Goal: Contribute content: Contribute content

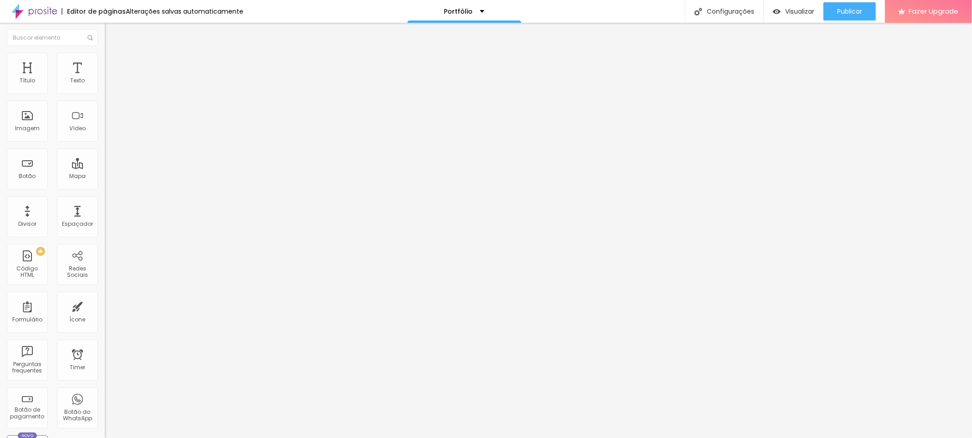
click at [105, 86] on input "text" at bounding box center [159, 81] width 109 height 9
paste input "https://youtu.be/hUuMkvLmd8g"
type input "https://youtu.be/hUuMkvLmd8g"
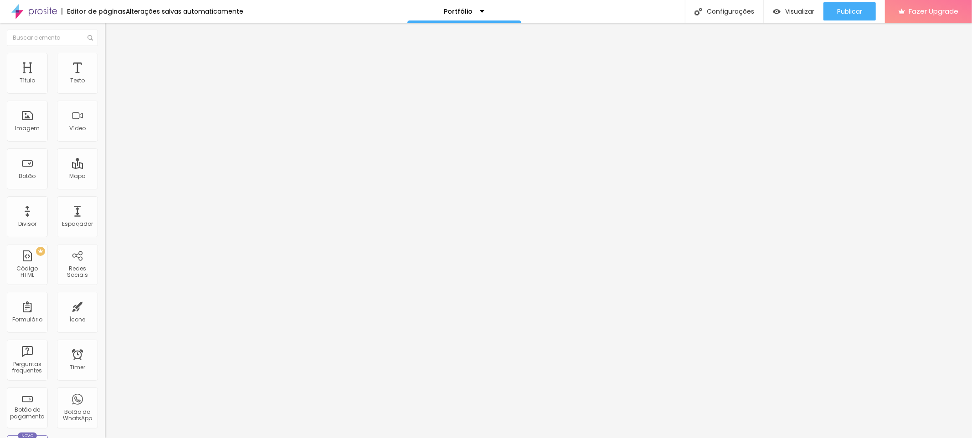
click at [105, 171] on div at bounding box center [157, 171] width 105 height 0
click at [108, 85] on icon "button" at bounding box center [110, 81] width 5 height 5
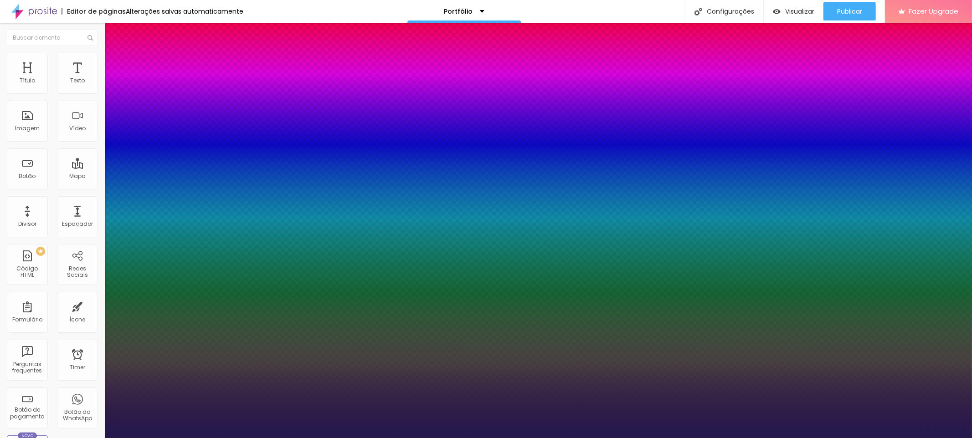
type input "1"
type input "18"
type input "1"
type input "20"
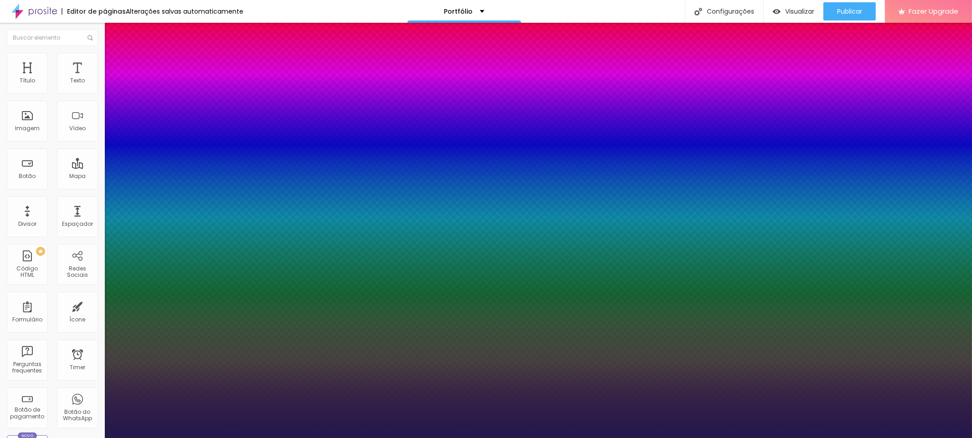
type input "20"
type input "1"
type input "21"
type input "1"
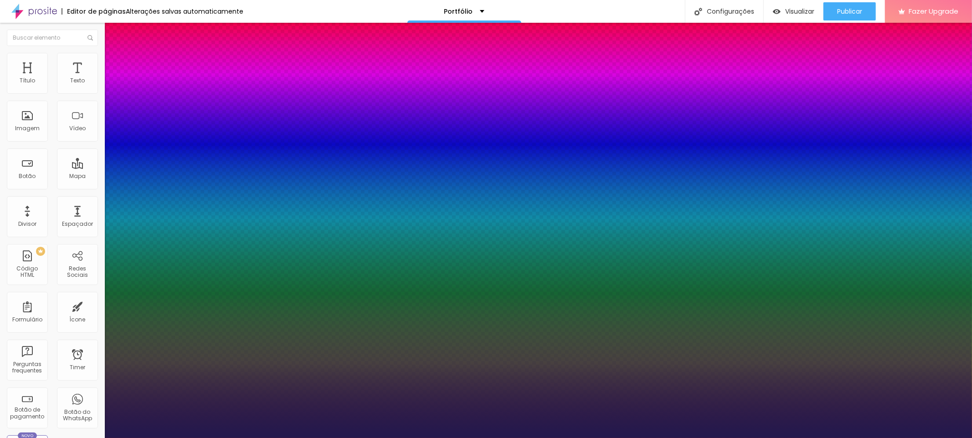
type input "22"
type input "1"
type input "23"
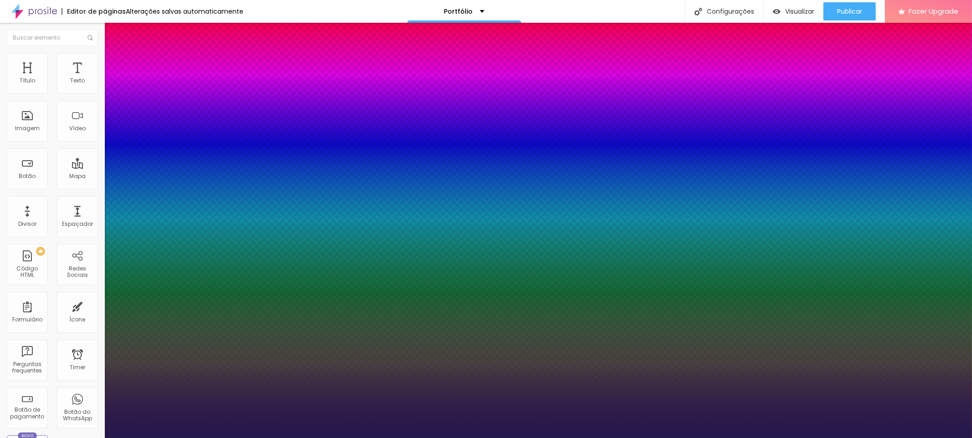
type input "1"
type input "24"
type input "1"
type input "25"
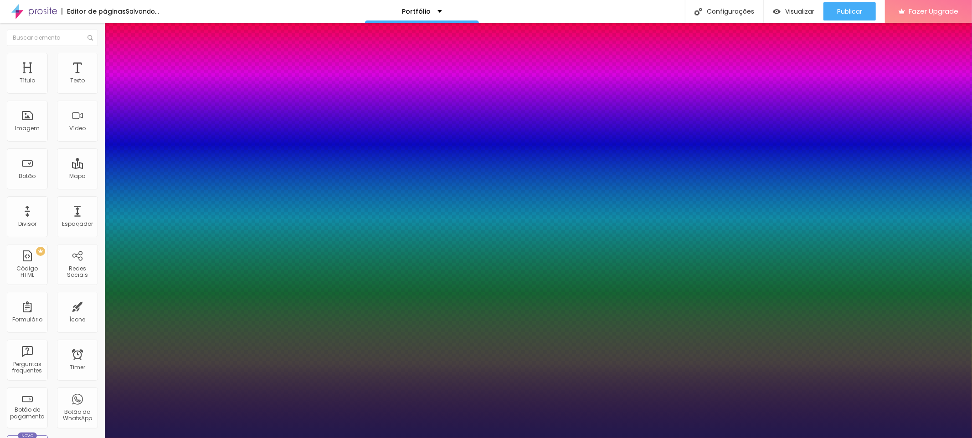
type input "25"
type input "1"
drag, startPoint x: 123, startPoint y: 154, endPoint x: 130, endPoint y: 154, distance: 6.9
type input "25"
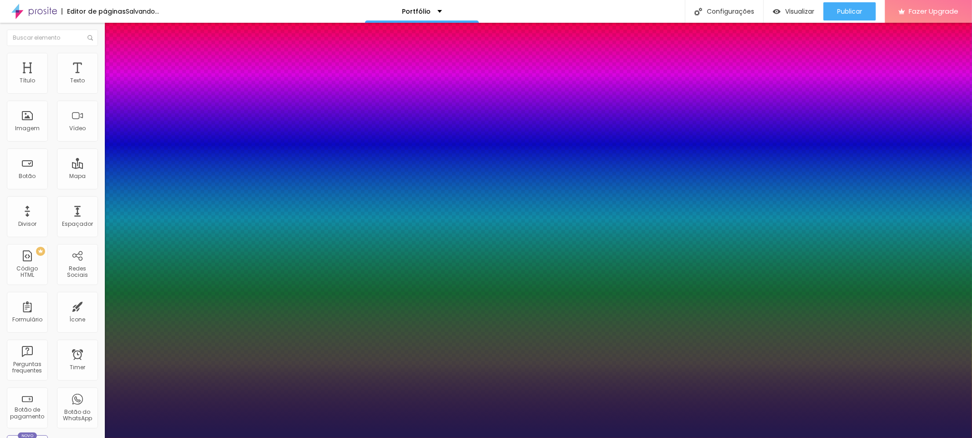
type input "1"
click at [439, 438] on div at bounding box center [486, 438] width 972 height 0
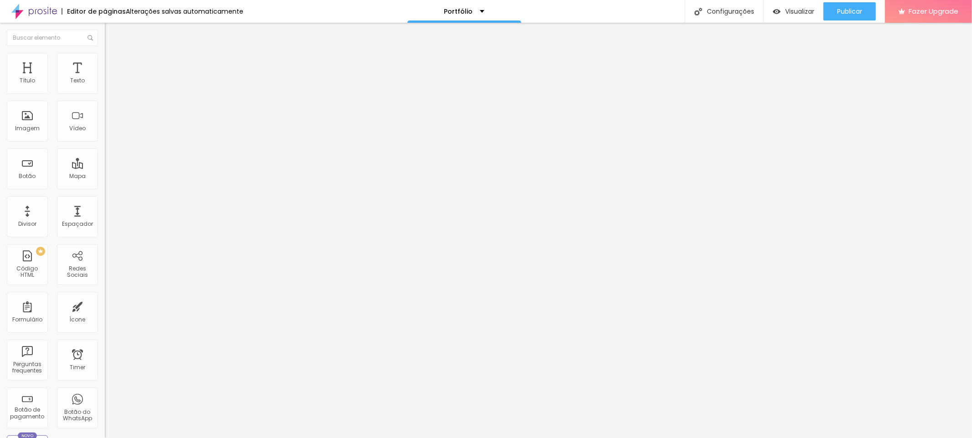
type input "25"
type input "24"
type input "23"
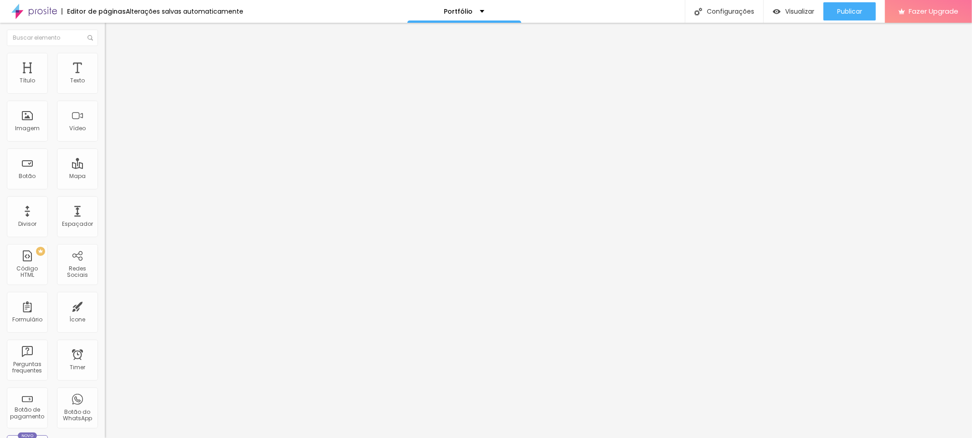
type input "23"
type input "22"
type input "21"
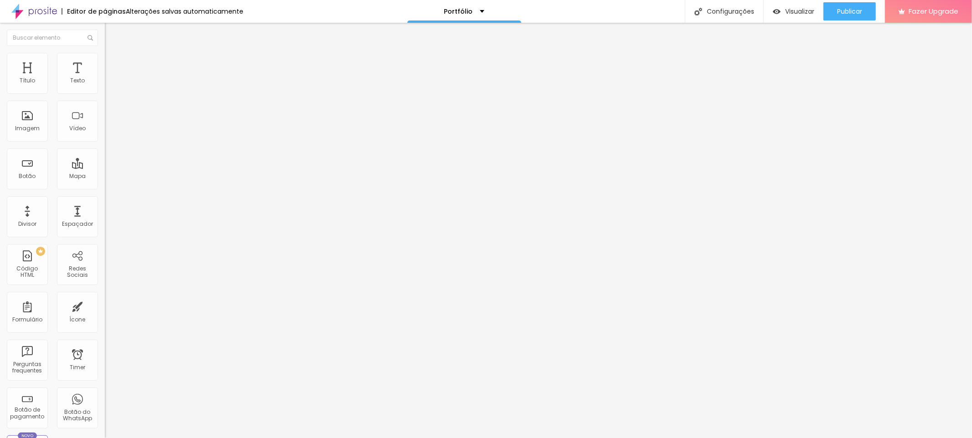
drag, startPoint x: 60, startPoint y: 90, endPoint x: 52, endPoint y: 89, distance: 7.8
type input "21"
click at [105, 168] on input "range" at bounding box center [134, 171] width 59 height 7
click at [105, 78] on span "Adicionar imagem" at bounding box center [134, 75] width 59 height 8
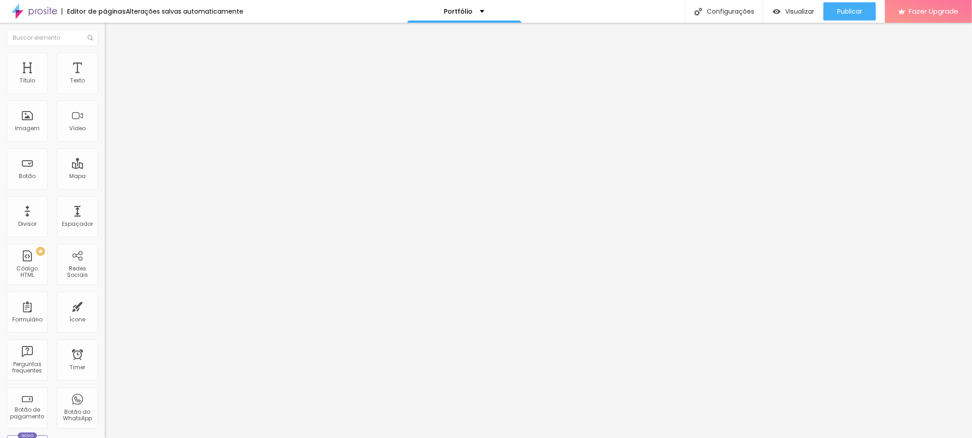
click at [113, 63] on span "Estilo" at bounding box center [120, 59] width 14 height 8
click at [105, 62] on img at bounding box center [109, 66] width 8 height 8
click at [105, 58] on img at bounding box center [109, 57] width 8 height 8
drag, startPoint x: 13, startPoint y: 54, endPoint x: 22, endPoint y: 55, distance: 9.2
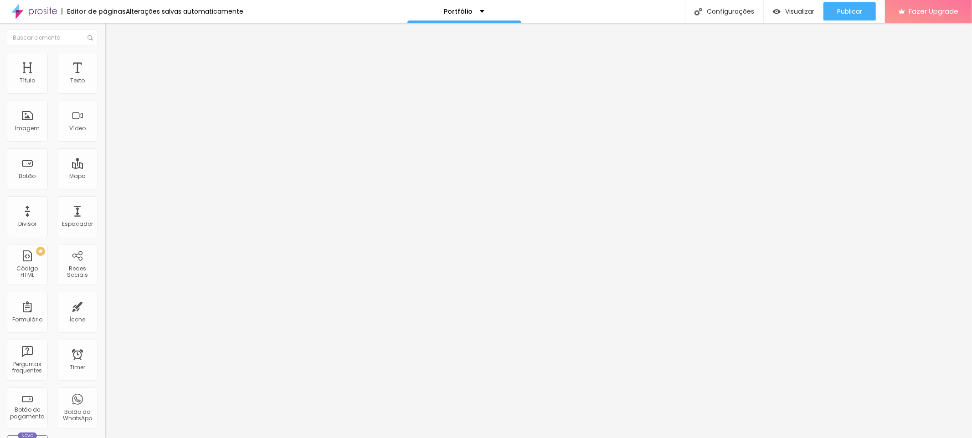
click at [105, 53] on li "Conteúdo" at bounding box center [157, 48] width 105 height 9
click at [853, 11] on span "Publicar" at bounding box center [849, 11] width 25 height 7
click at [105, 143] on span "Original" at bounding box center [116, 139] width 22 height 8
click at [105, 148] on span "Cinema" at bounding box center [116, 144] width 23 height 8
click at [105, 157] on span "Padrão" at bounding box center [115, 153] width 21 height 8
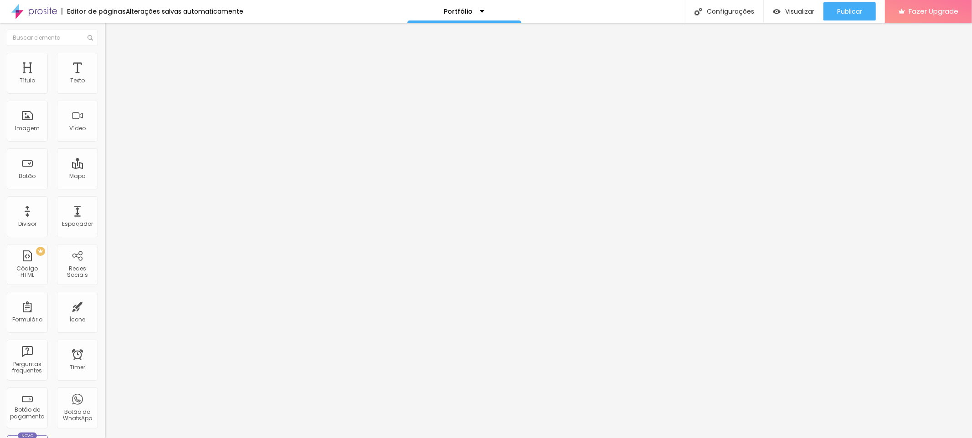
click at [105, 162] on span "Quadrado" at bounding box center [120, 158] width 30 height 8
type input "24"
type input "23"
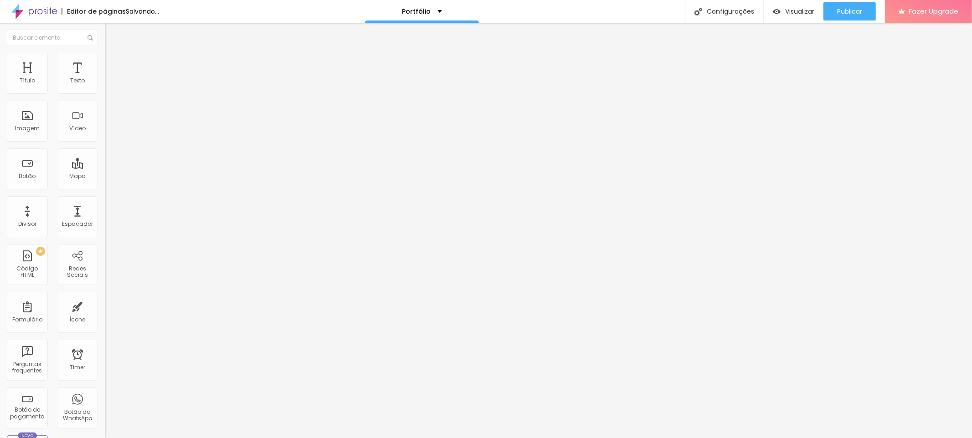
type input "22"
type input "21"
type input "20"
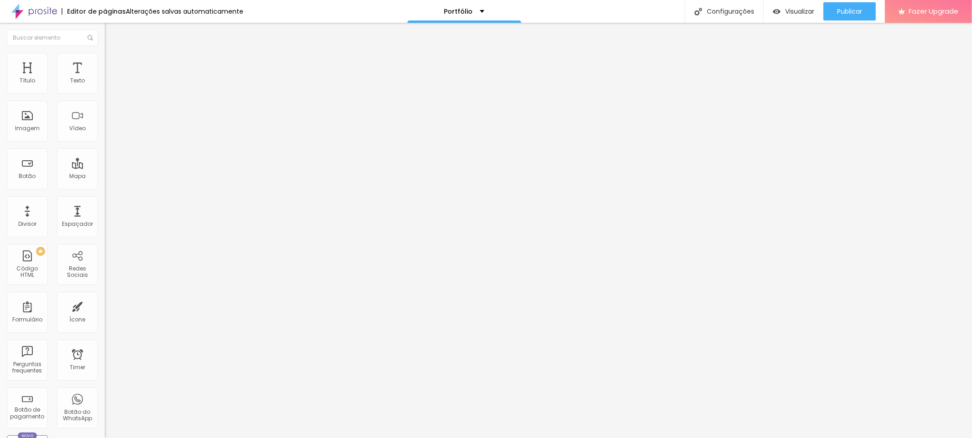
type input "20"
type input "19"
type input "18"
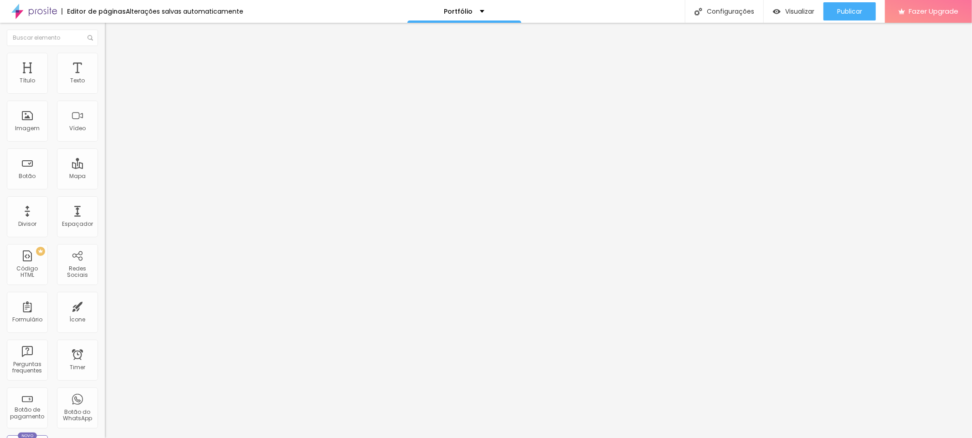
drag, startPoint x: 59, startPoint y: 87, endPoint x: 43, endPoint y: 87, distance: 15.9
type input "18"
click at [105, 168] on input "range" at bounding box center [134, 171] width 59 height 7
type input "26"
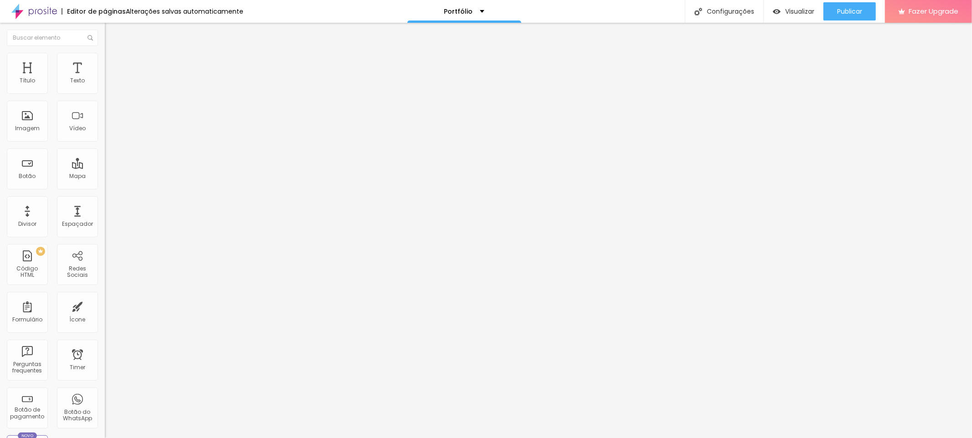
type input "25"
type input "24"
type input "23"
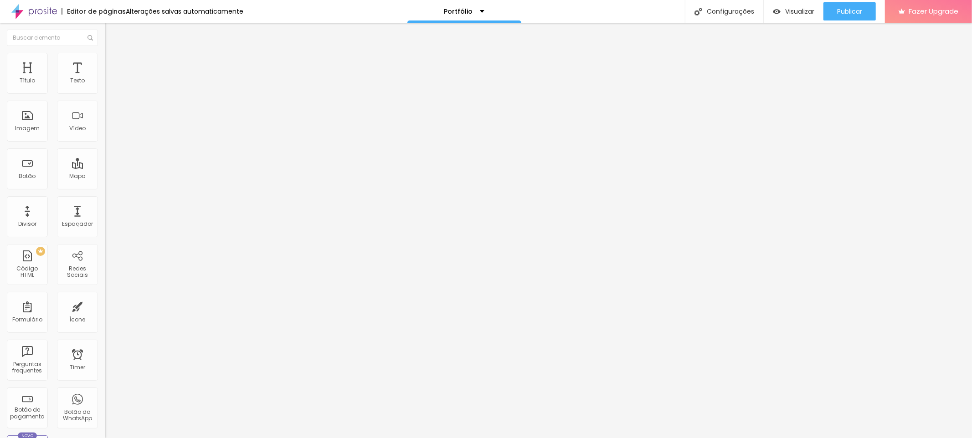
type input "23"
type input "22"
type input "21"
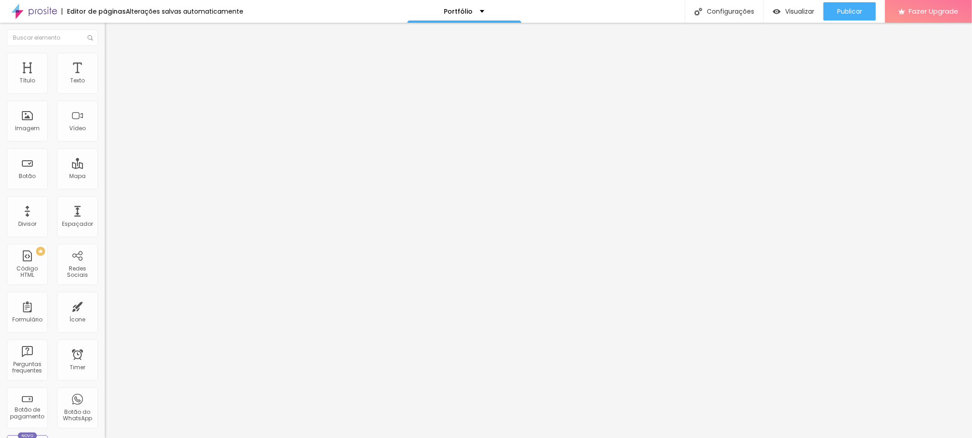
type input "20"
type input "19"
type input "18"
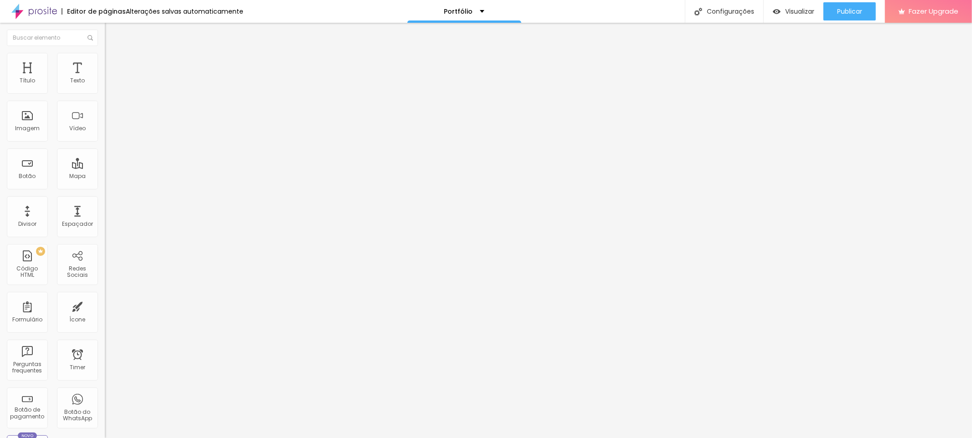
type input "18"
type input "17"
type input "16"
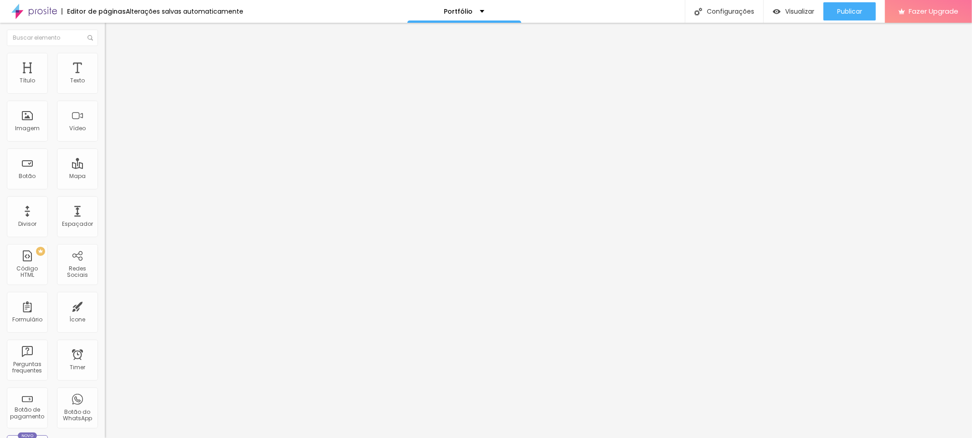
type input "15"
type input "14"
drag, startPoint x: 64, startPoint y: 88, endPoint x: 36, endPoint y: 88, distance: 27.8
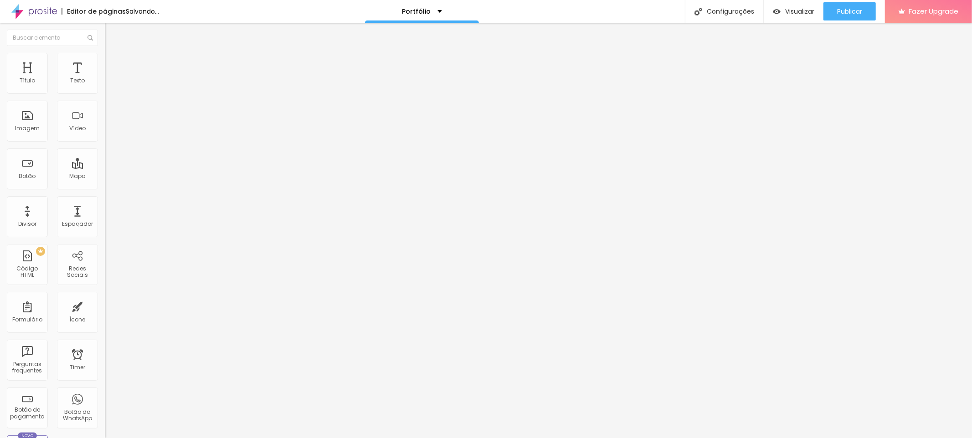
type input "14"
click at [105, 168] on input "range" at bounding box center [134, 171] width 59 height 7
click at [105, 86] on input "text" at bounding box center [159, 81] width 109 height 9
paste input "[URL][DOMAIN_NAME]"
type input "[URL][DOMAIN_NAME]"
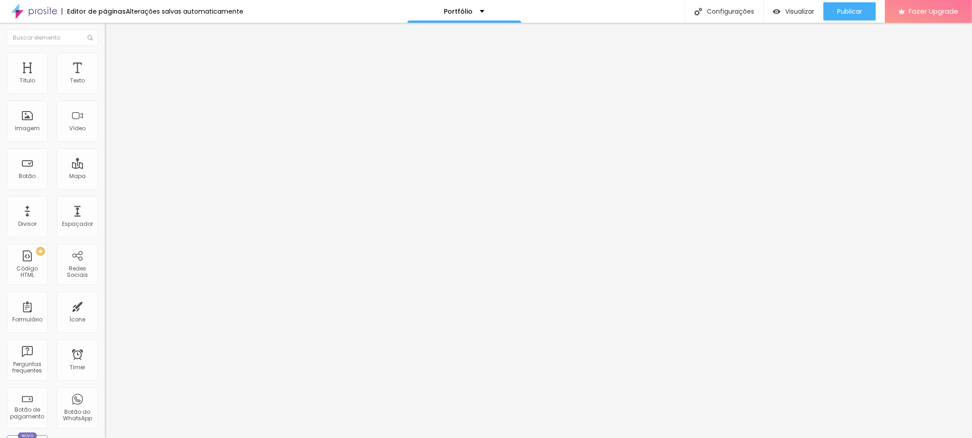
click at [105, 171] on div at bounding box center [157, 171] width 105 height 0
type input "15"
type input "16"
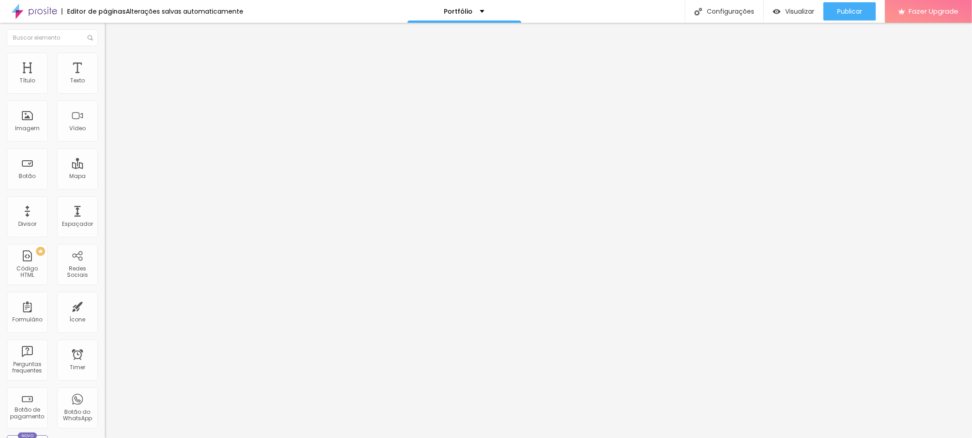
type input "16"
type input "15"
type input "14"
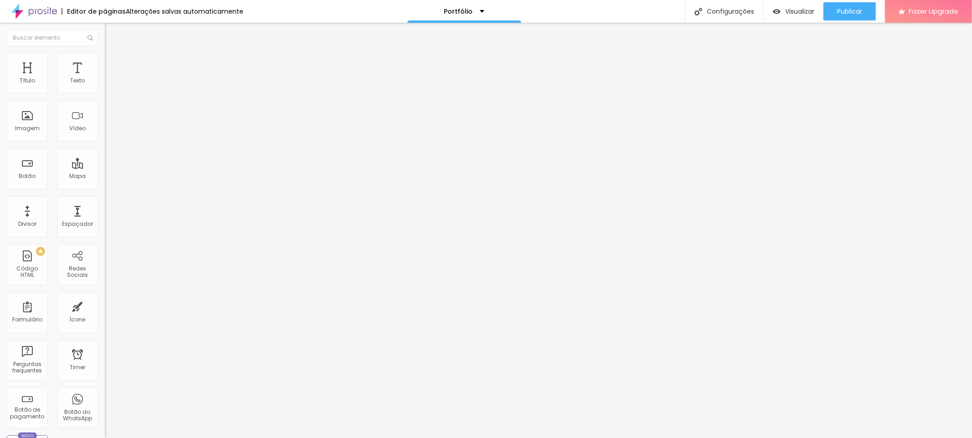
click at [105, 168] on input "range" at bounding box center [134, 171] width 59 height 7
type input "15"
type input "16"
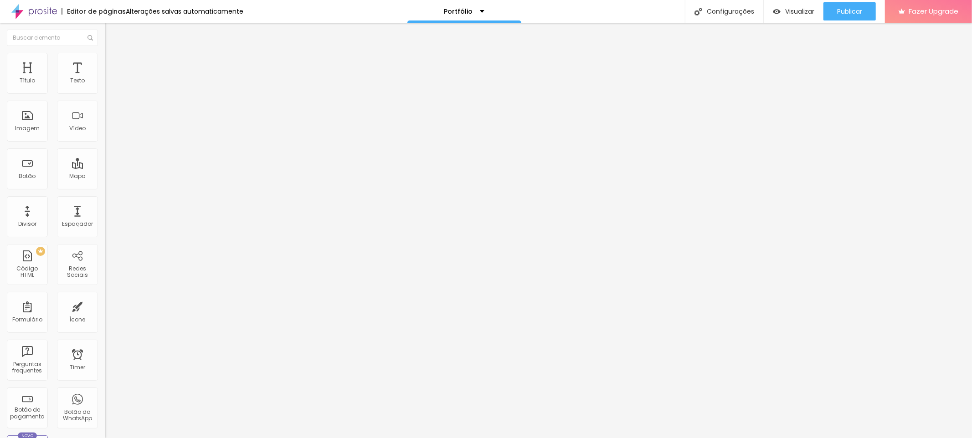
type input "17"
type input "18"
type input "19"
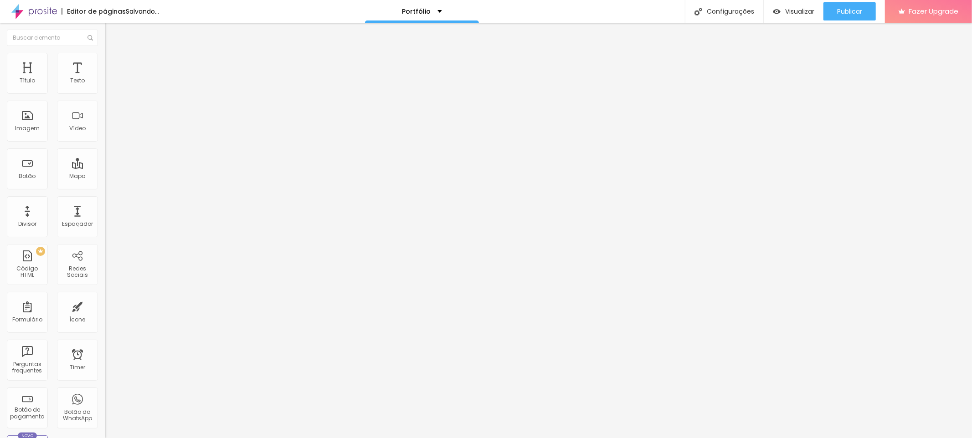
type input "19"
type input "20"
type input "21"
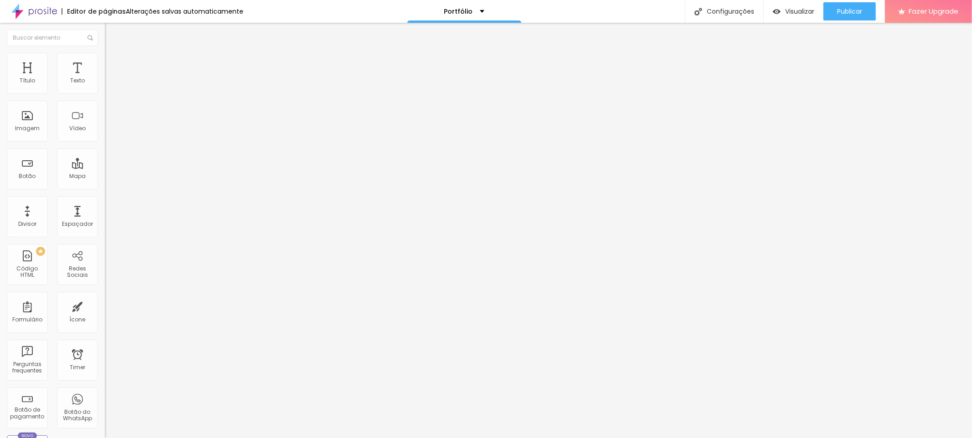
type input "22"
drag, startPoint x: 37, startPoint y: 89, endPoint x: 54, endPoint y: 88, distance: 16.9
type input "22"
click at [105, 168] on input "range" at bounding box center [134, 171] width 59 height 7
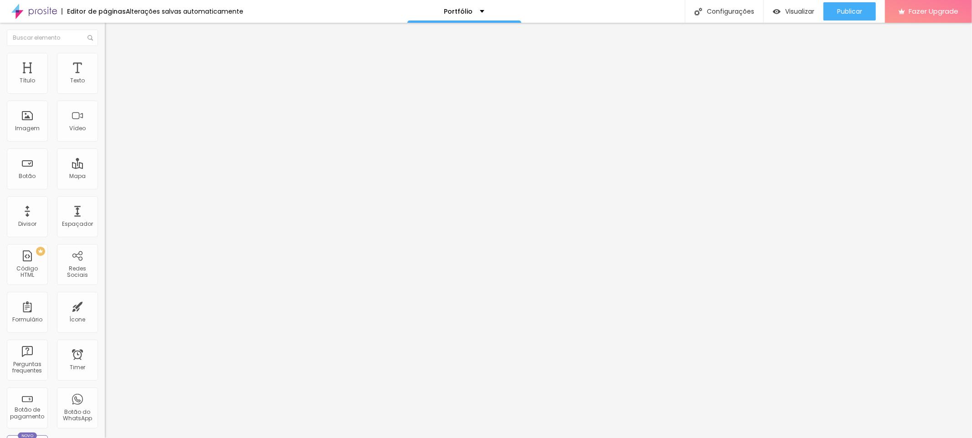
type input "15"
type input "16"
type input "17"
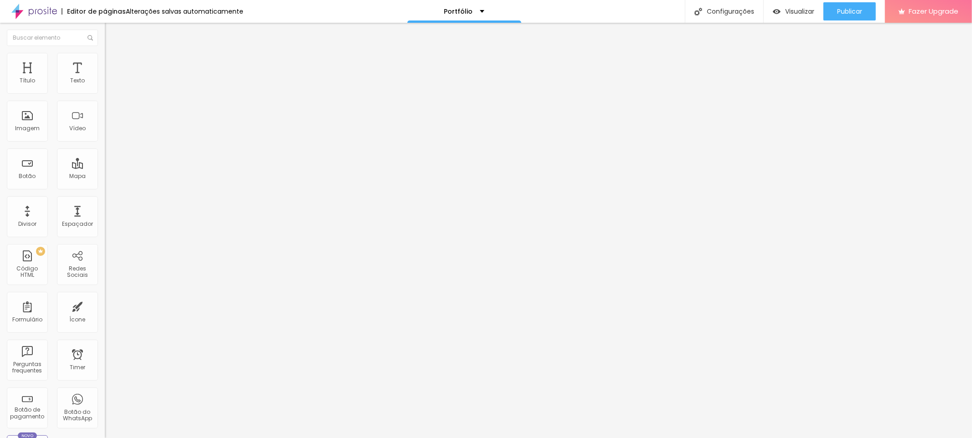
type input "17"
type input "18"
drag, startPoint x: 37, startPoint y: 90, endPoint x: 44, endPoint y: 90, distance: 6.9
type input "18"
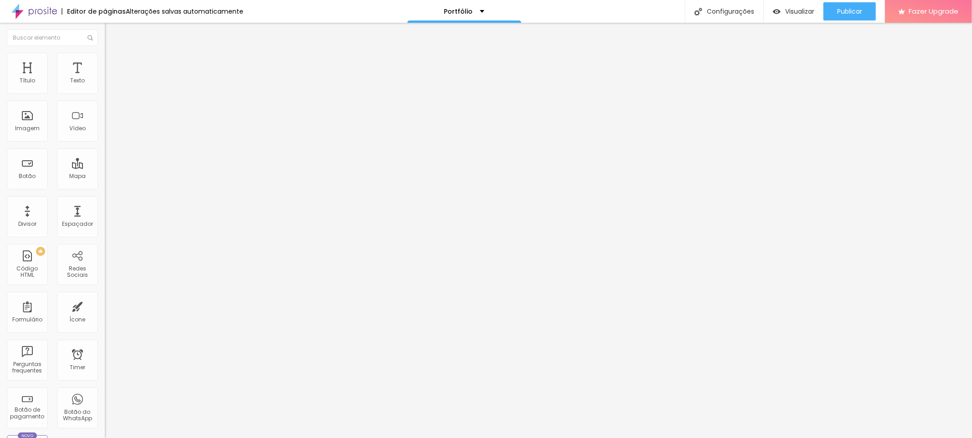
click at [105, 168] on input "range" at bounding box center [134, 171] width 59 height 7
click at [105, 176] on input "18" at bounding box center [122, 181] width 34 height 10
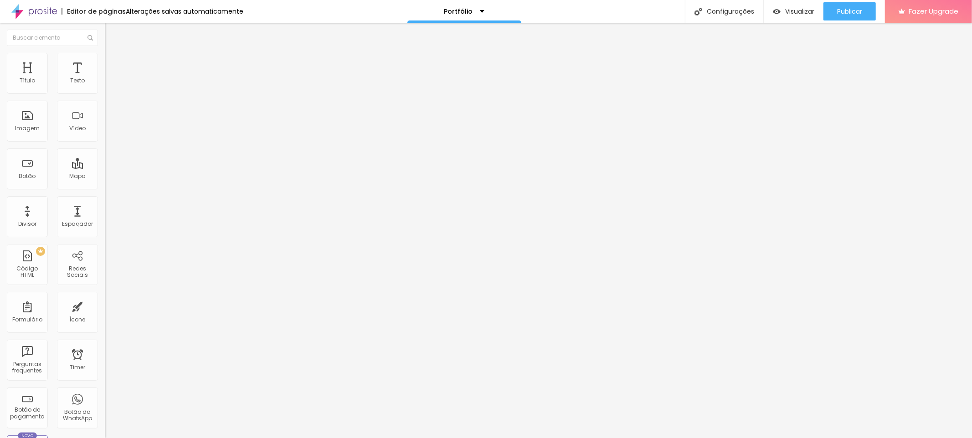
click at [105, 176] on input "18" at bounding box center [122, 181] width 34 height 10
type input "8"
type input "2"
type input "22"
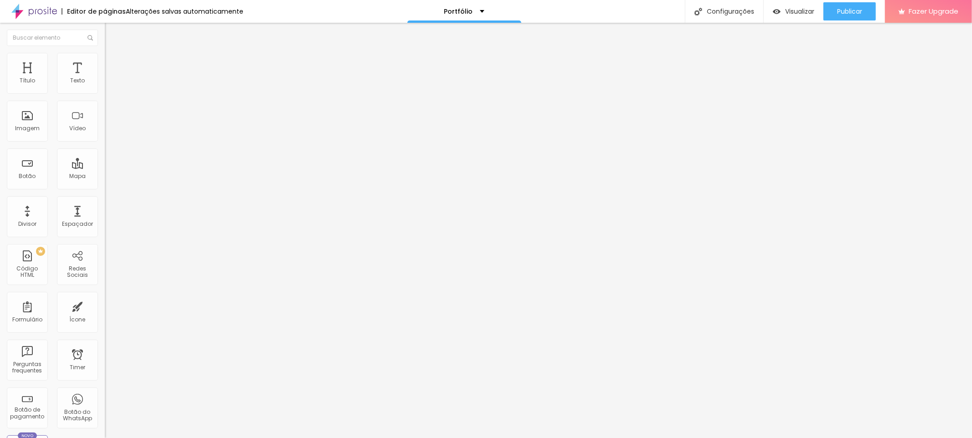
type input "22"
click at [105, 176] on input "14" at bounding box center [122, 181] width 34 height 10
type input "2"
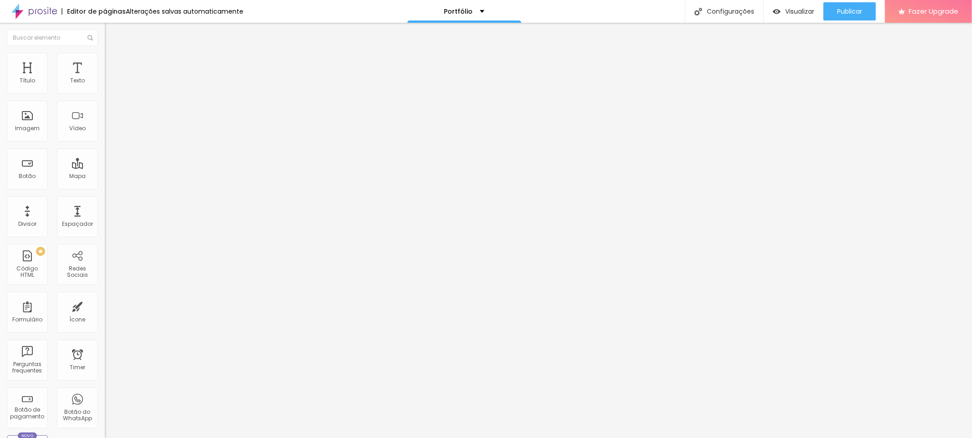
type input "22"
click at [105, 176] on input "14" at bounding box center [122, 181] width 34 height 10
type input "8"
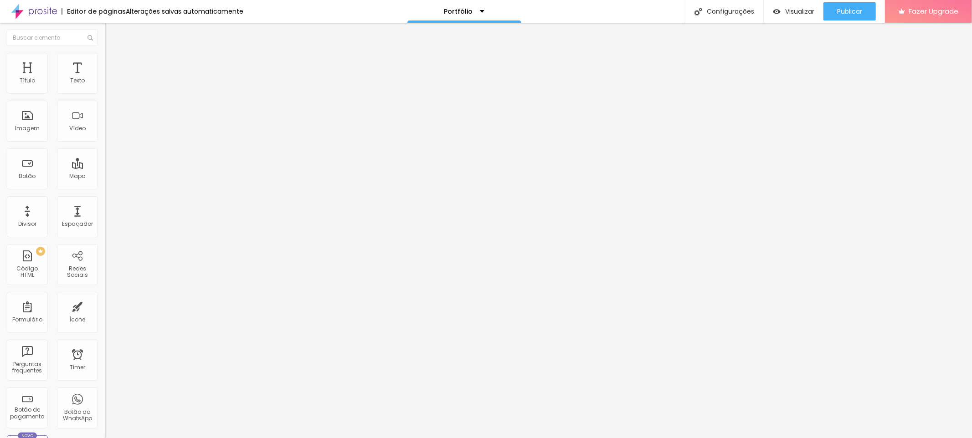
type input "2"
type input "22"
click at [105, 176] on input "14" at bounding box center [122, 181] width 34 height 10
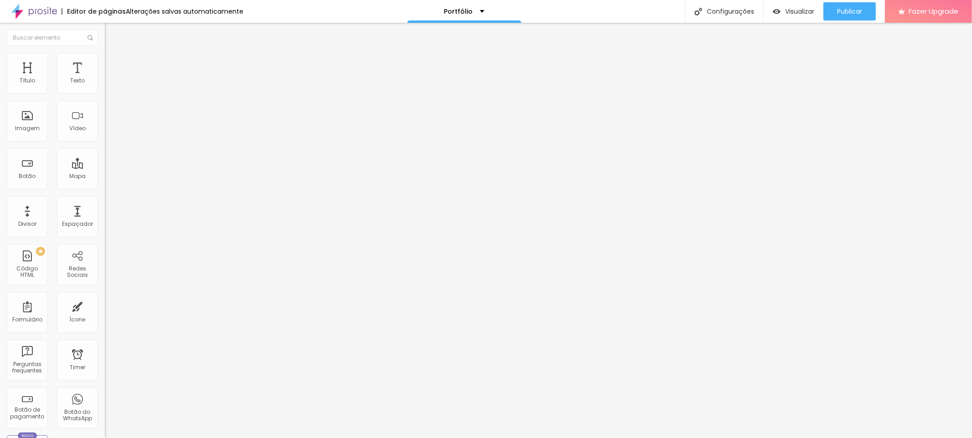
type input "8"
type input "2"
type input "22"
click at [105, 83] on span "Encaixotado" at bounding box center [123, 79] width 36 height 8
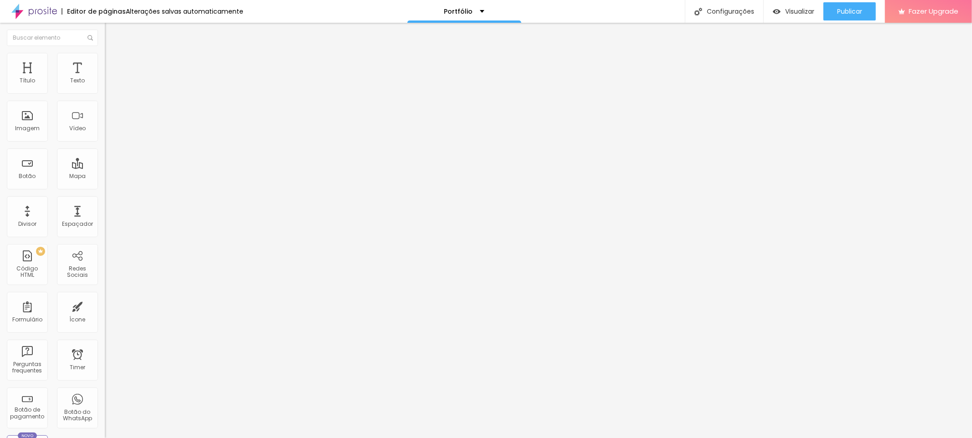
click at [105, 96] on div "Completo" at bounding box center [157, 93] width 105 height 5
click at [105, 78] on span "Adicionar imagem" at bounding box center [134, 75] width 59 height 8
click at [851, 11] on span "Publicar" at bounding box center [849, 11] width 25 height 7
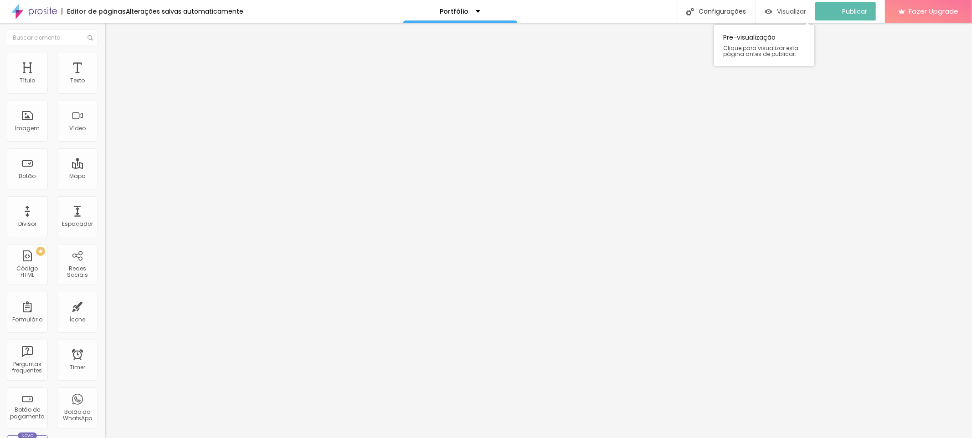
click at [781, 9] on div "Visualizar" at bounding box center [785, 12] width 41 height 8
click at [113, 63] on span "Estilo" at bounding box center [120, 59] width 14 height 8
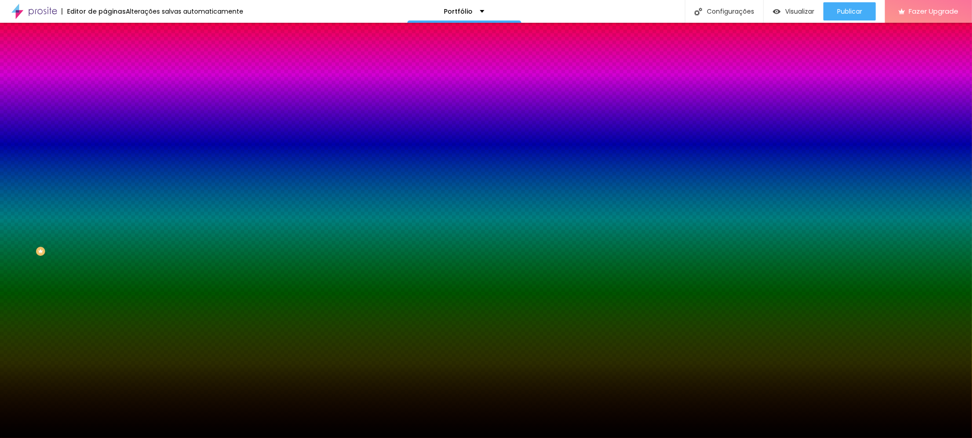
click at [105, 62] on img at bounding box center [109, 66] width 8 height 8
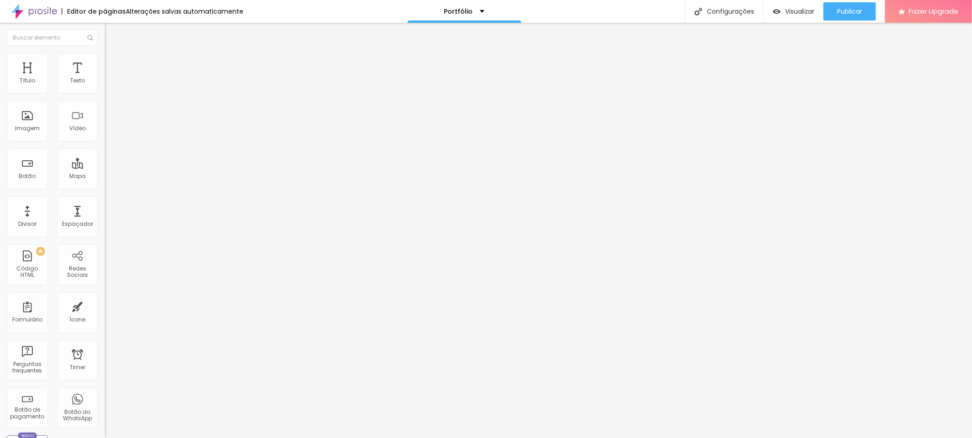
type input "178"
type input "200"
type input "216"
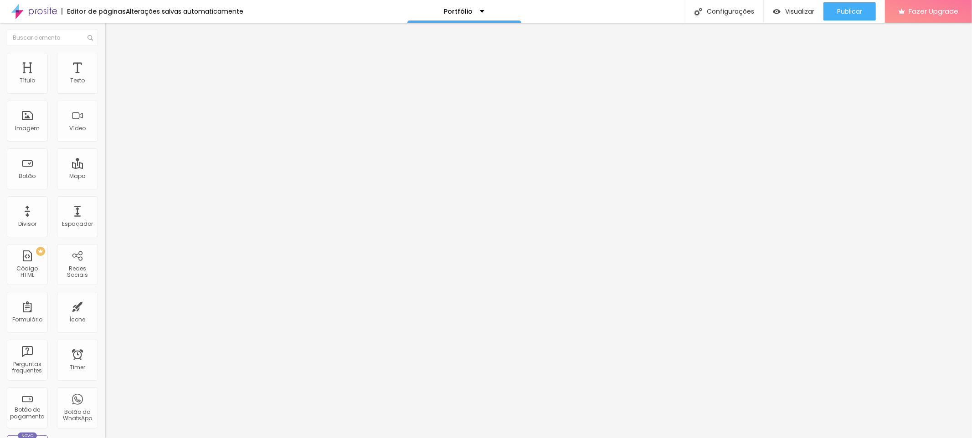
type input "216"
type input "223"
type input "228"
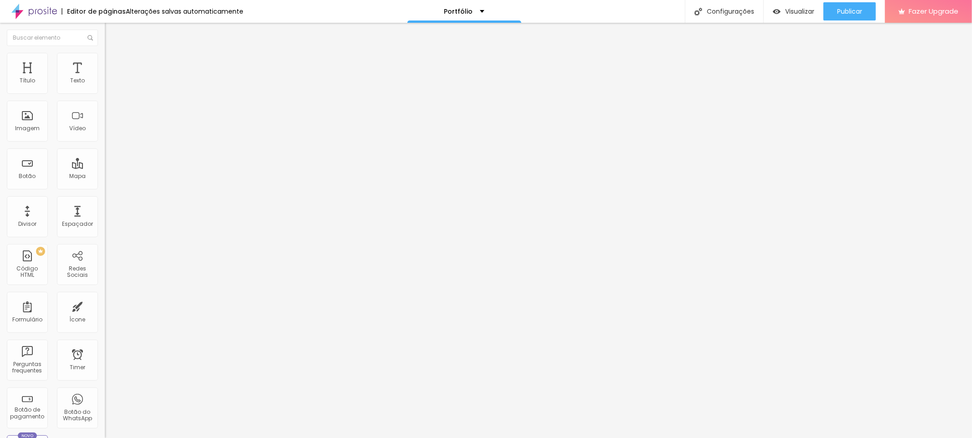
type input "236"
type input "244"
type input "246"
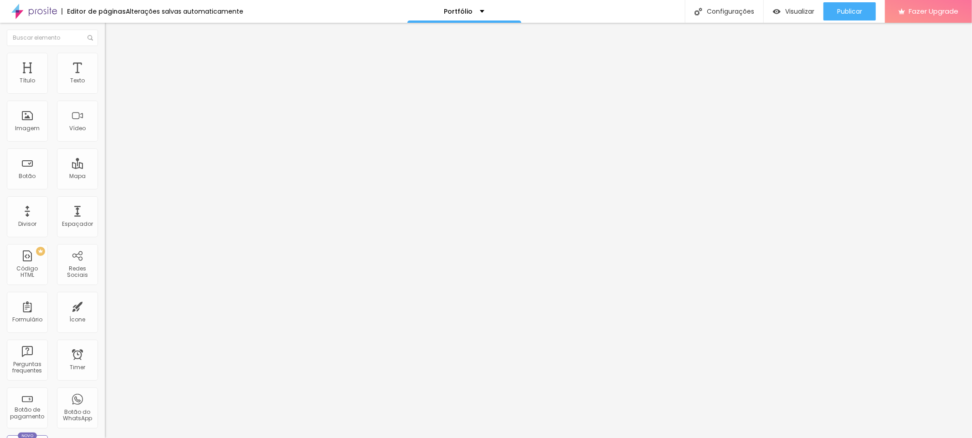
type input "246"
type input "247"
type input "250"
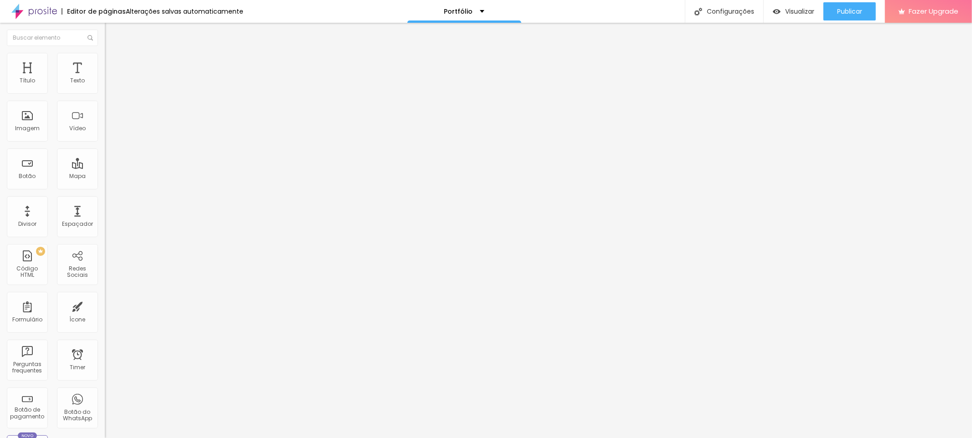
type input "251"
type input "255"
type input "262"
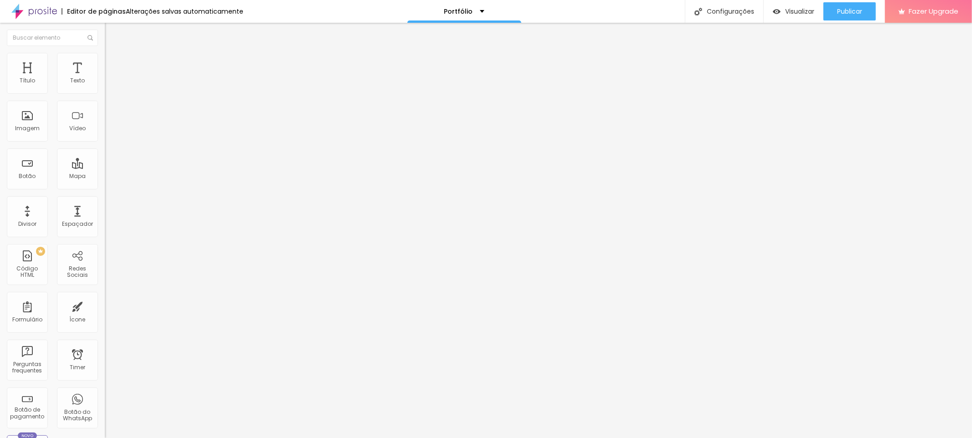
type input "262"
type input "275"
type input "287"
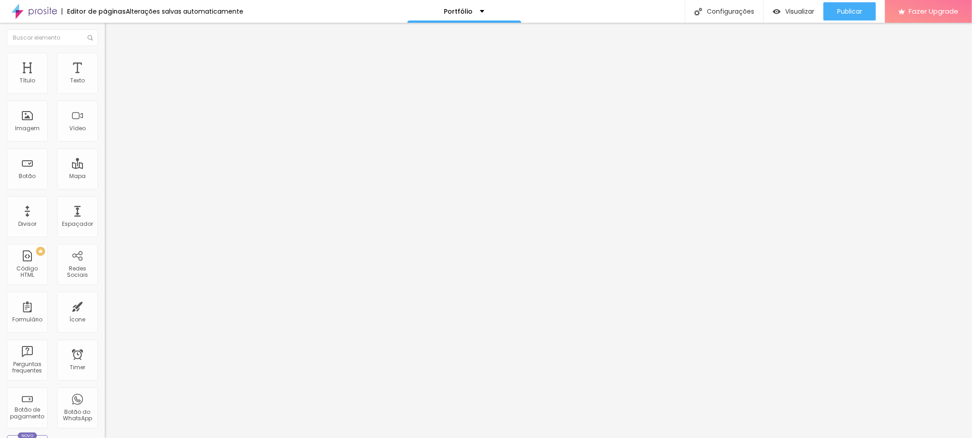
type input "292"
type input "294"
type input "295"
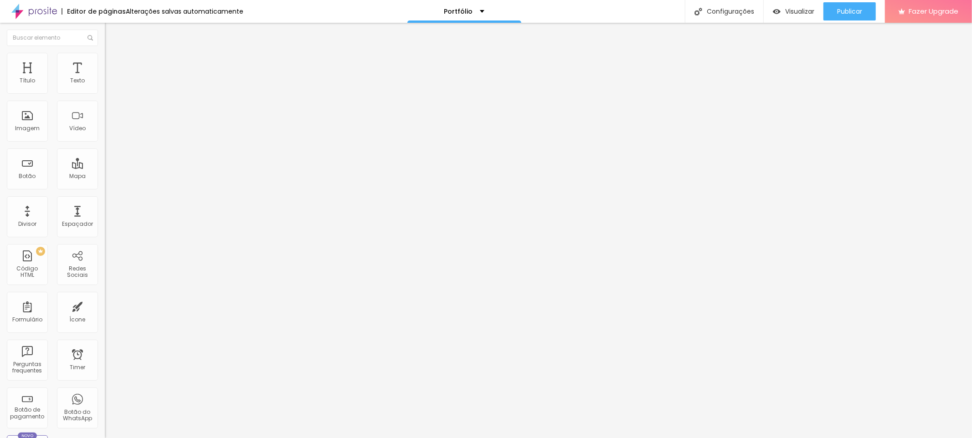
type input "295"
type input "296"
type input "299"
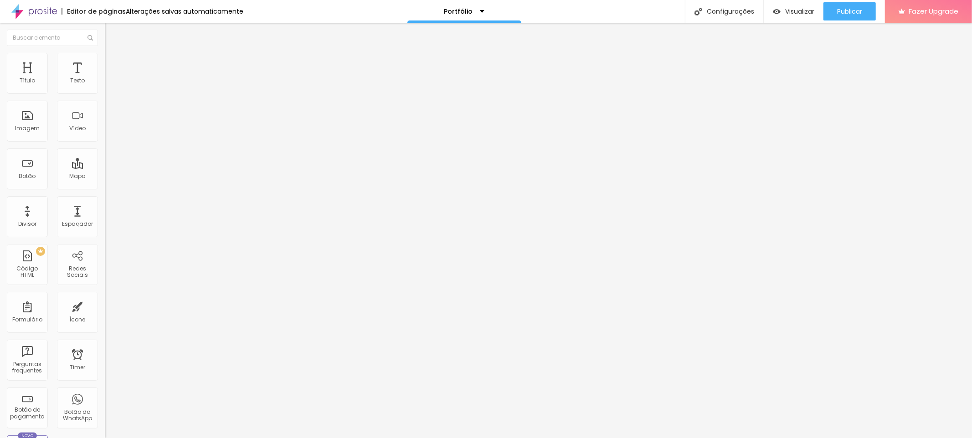
type input "300"
type input "302"
type input "303"
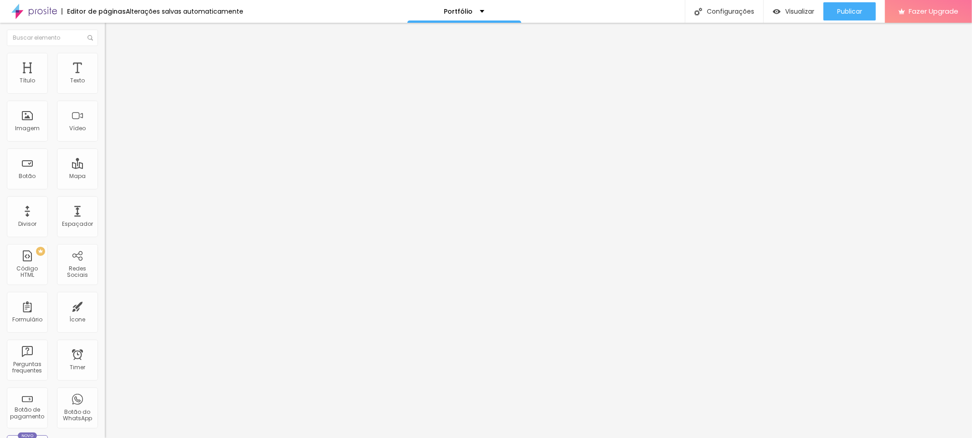
type input "303"
drag, startPoint x: 35, startPoint y: 105, endPoint x: 46, endPoint y: 106, distance: 11.9
type input "303"
click at [105, 306] on input "range" at bounding box center [134, 309] width 59 height 7
click at [843, 15] on span "Publicar" at bounding box center [849, 11] width 25 height 7
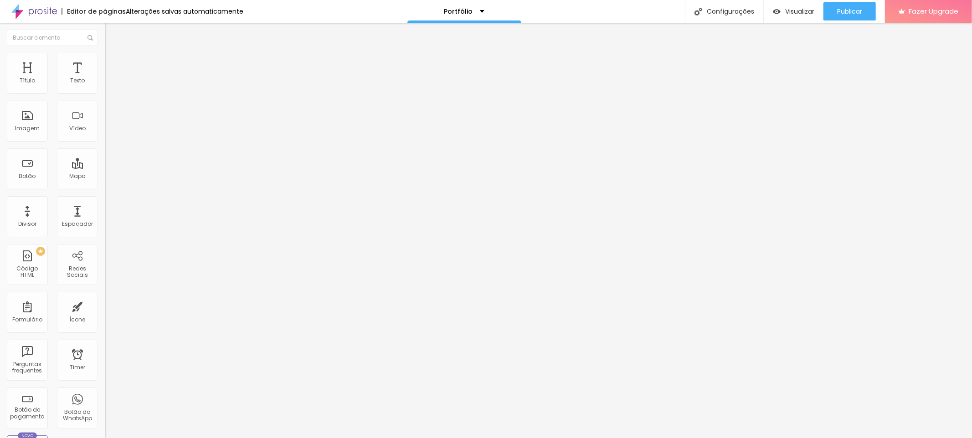
click at [105, 143] on span "Original" at bounding box center [116, 139] width 22 height 8
click at [105, 159] on span "Quadrado" at bounding box center [120, 155] width 30 height 8
click at [105, 153] on div "Padrão 4:3" at bounding box center [157, 149] width 105 height 5
drag, startPoint x: 837, startPoint y: 6, endPoint x: 872, endPoint y: 13, distance: 35.7
click at [837, 6] on div "Publicar" at bounding box center [849, 11] width 25 height 18
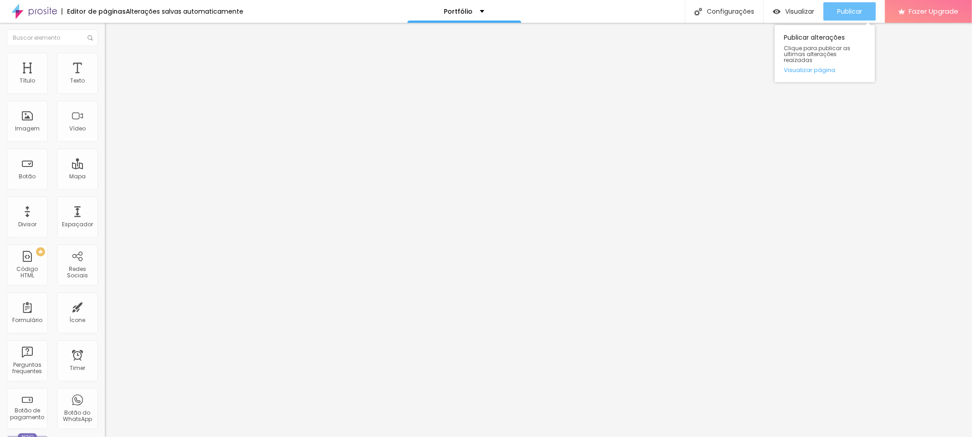
click at [840, 10] on span "Publicar" at bounding box center [849, 11] width 25 height 7
click at [793, 11] on span "Visualizar" at bounding box center [791, 11] width 29 height 7
click at [105, 86] on input "text" at bounding box center [159, 81] width 109 height 9
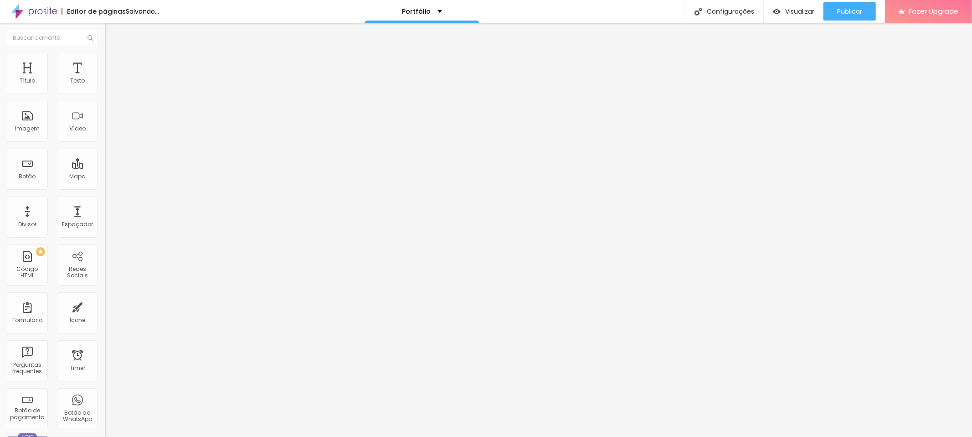
paste input "https://youtu.be/RK2ciEE2RFI"
type input "https://youtu.be/RK2ciEE2RFI"
click at [105, 171] on div at bounding box center [157, 171] width 105 height 0
click at [105, 86] on input "QUERO APRENDER" at bounding box center [159, 81] width 109 height 9
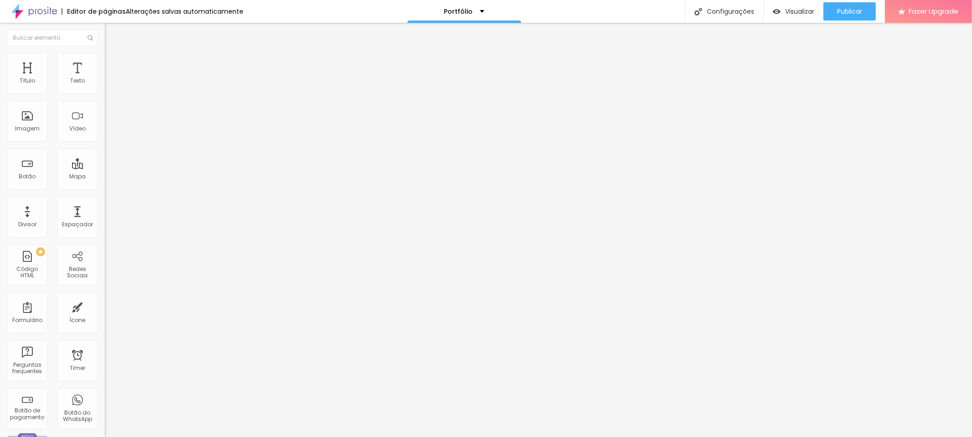
click at [105, 86] on input "QUERO APRENDER" at bounding box center [159, 81] width 109 height 9
paste input "Fale comigo e descubra como!"
type input "Fale comigo e descubra como!"
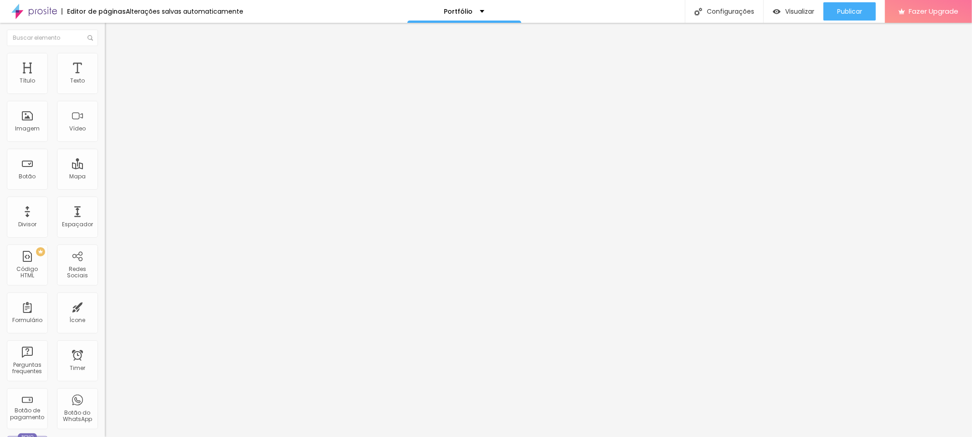
scroll to position [0, 0]
click at [852, 10] on span "Publicar" at bounding box center [849, 11] width 25 height 7
click at [789, 1] on div "Visualizar Pre-visualização Clique para visualizar esta página antes de publica…" at bounding box center [786, 11] width 60 height 23
click at [790, 8] on span "Visualizar" at bounding box center [799, 11] width 29 height 7
click at [108, 85] on icon "button" at bounding box center [110, 81] width 5 height 5
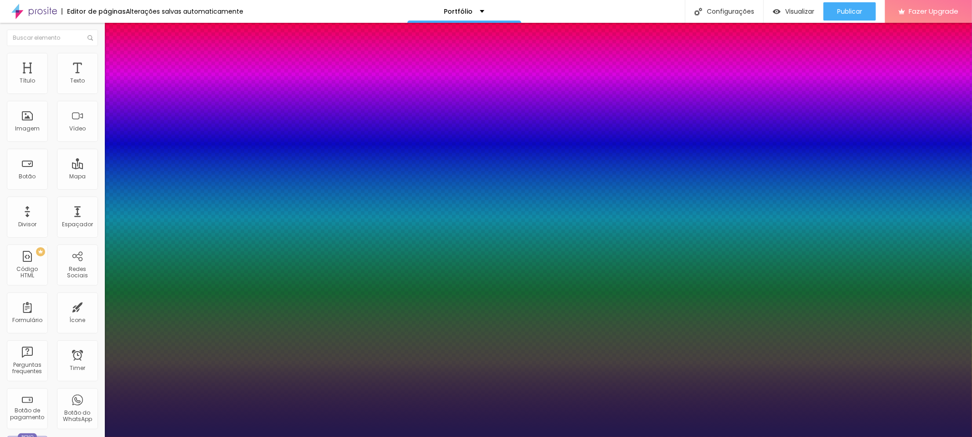
type input "1"
type input "17"
type input "1"
type input "18"
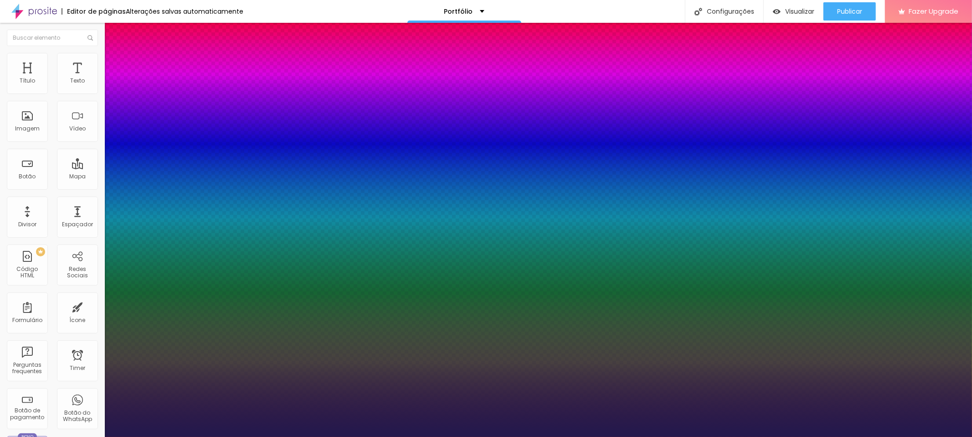
type input "18"
type input "1"
type input "18"
type input "1"
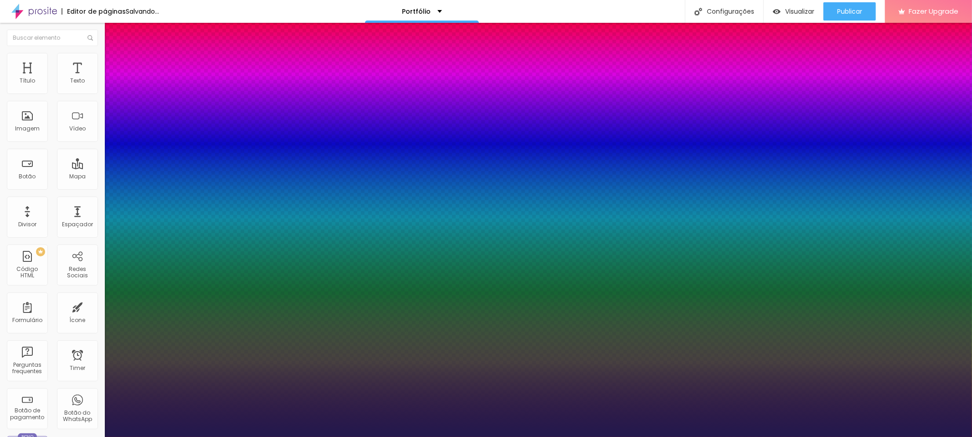
click at [838, 437] on div at bounding box center [486, 437] width 972 height 0
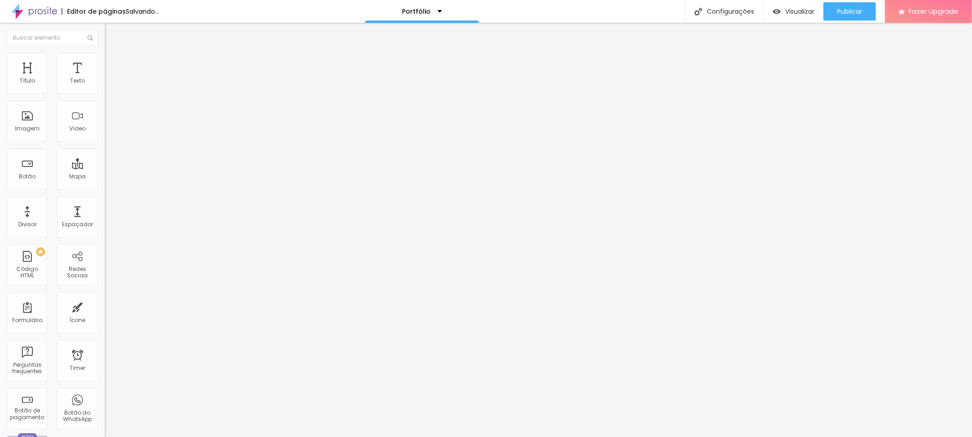
click at [838, 11] on span "Publicar" at bounding box center [849, 11] width 25 height 7
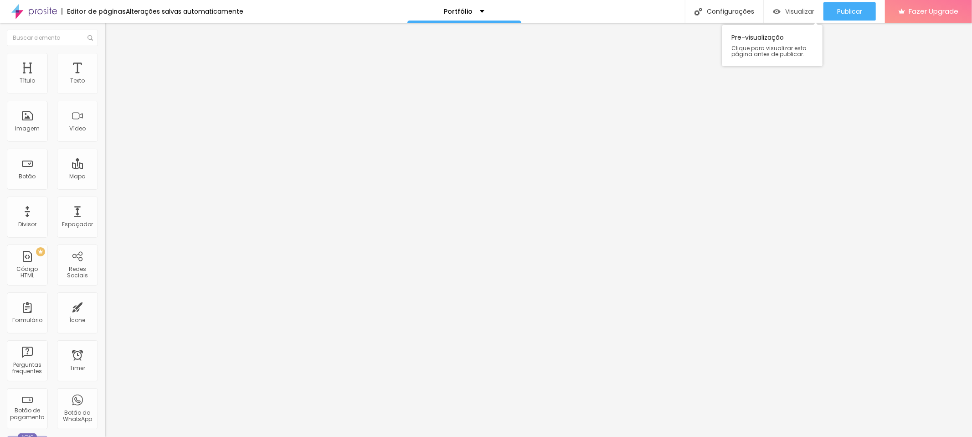
click at [799, 10] on span "Visualizar" at bounding box center [799, 11] width 29 height 7
click at [108, 85] on icon "button" at bounding box center [110, 81] width 5 height 5
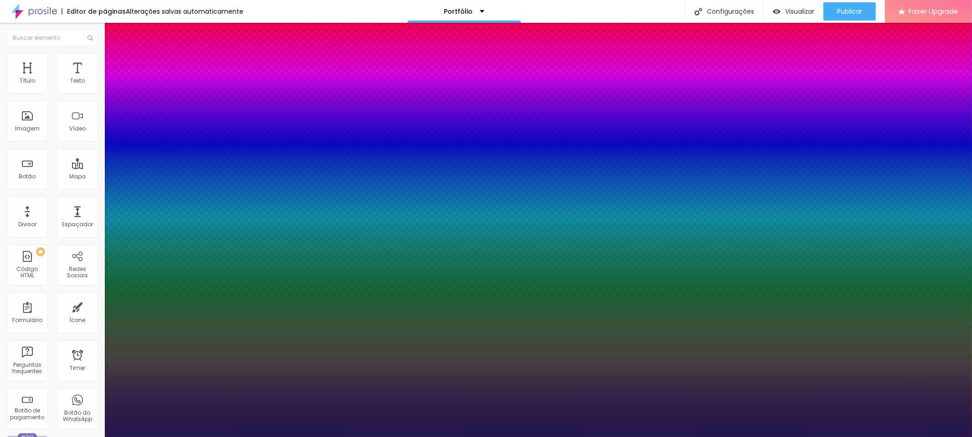
type input "1"
type input "16"
type input "1"
type input "17"
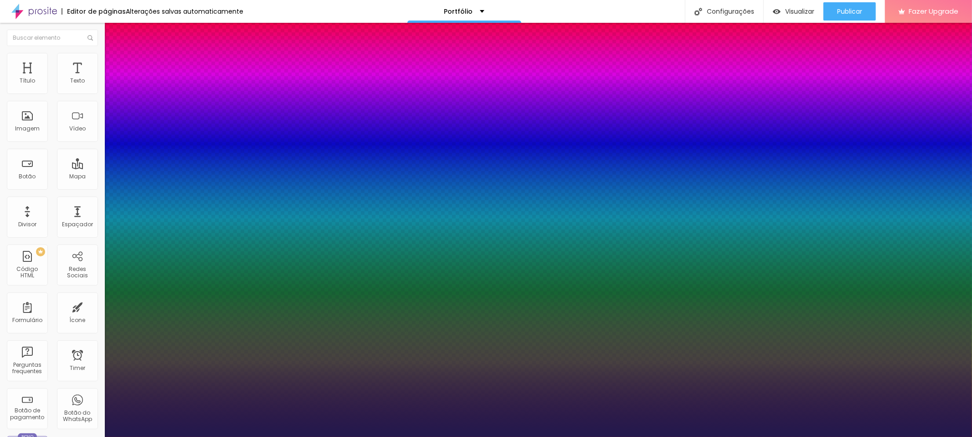
type input "1"
type input "18"
type input "1"
type input "21"
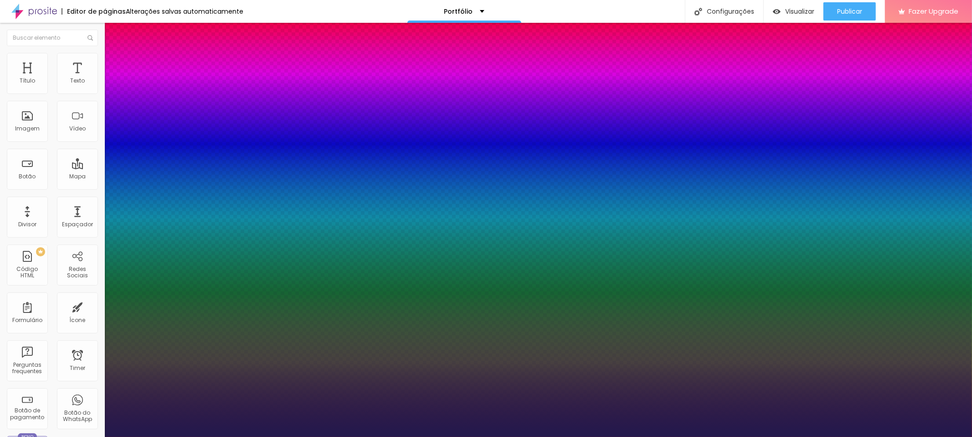
type input "21"
type input "1"
type input "22"
type input "1"
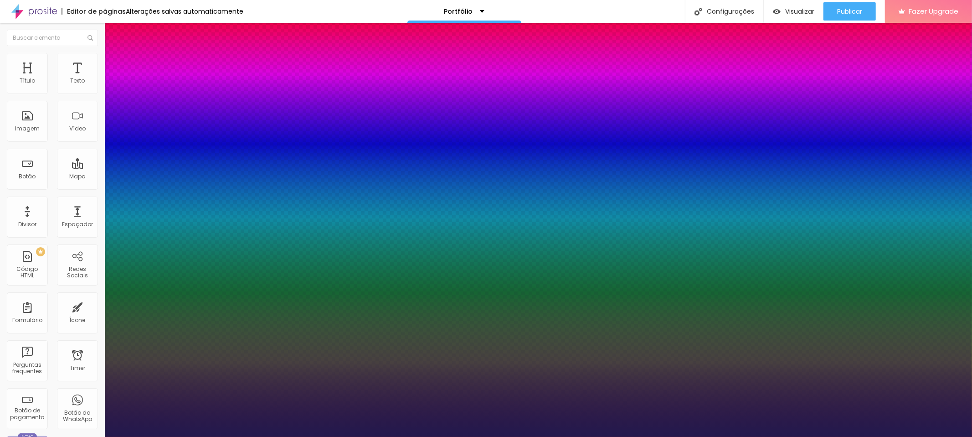
type input "21"
type input "1"
type input "22"
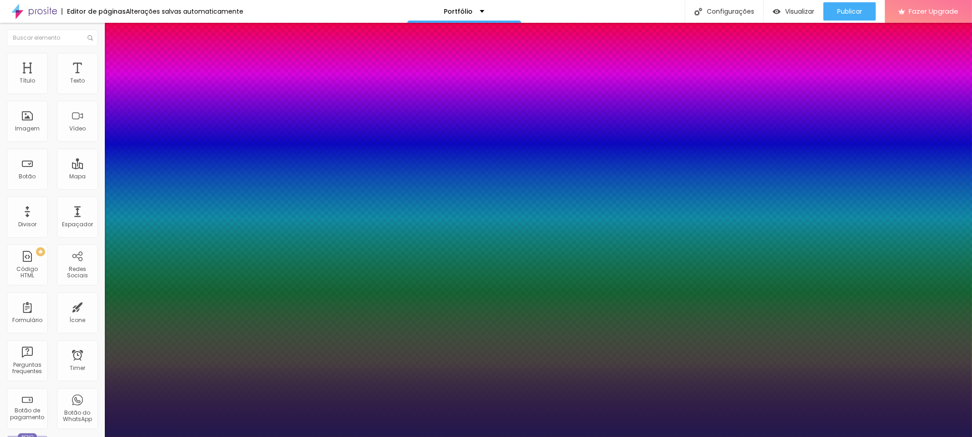
type input "1"
type input "21"
type input "1"
type input "19"
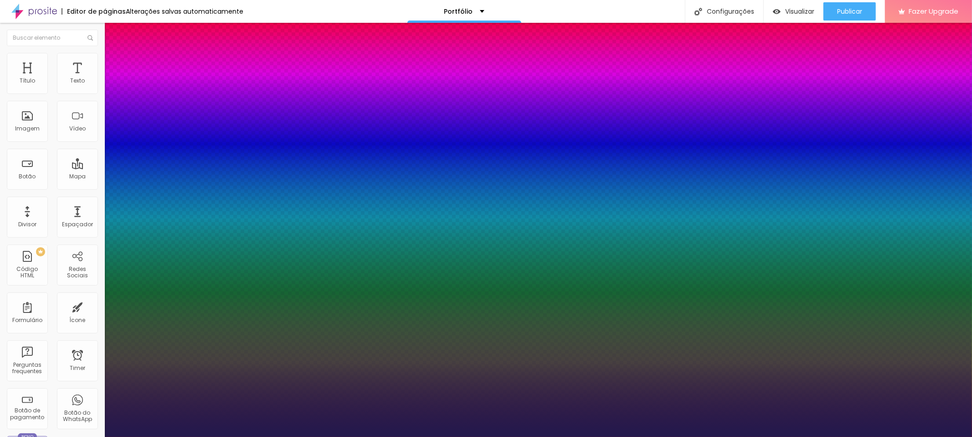
type input "19"
type input "1"
type input "20"
type input "1"
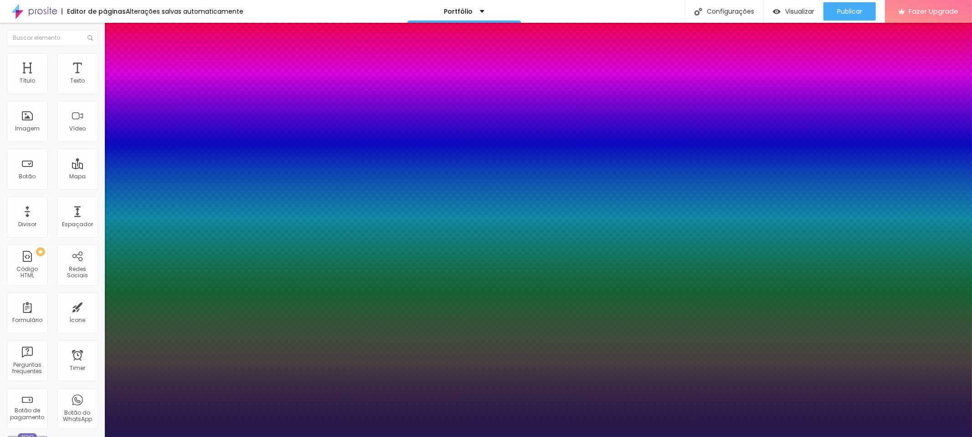
drag, startPoint x: 122, startPoint y: 152, endPoint x: 129, endPoint y: 149, distance: 7.6
type input "20"
click at [863, 436] on div at bounding box center [486, 437] width 972 height 0
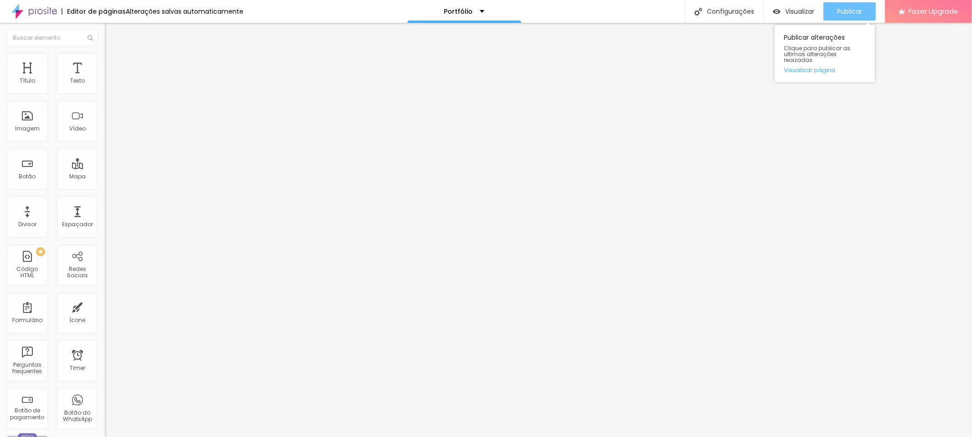
click at [856, 10] on span "Publicar" at bounding box center [849, 11] width 25 height 7
click at [801, 8] on span "Visualizar" at bounding box center [799, 11] width 29 height 7
click at [853, 12] on span "Publicar" at bounding box center [849, 11] width 25 height 7
click at [790, 11] on span "Visualizar" at bounding box center [791, 11] width 29 height 7
click at [851, 15] on div "Publicar" at bounding box center [849, 11] width 25 height 18
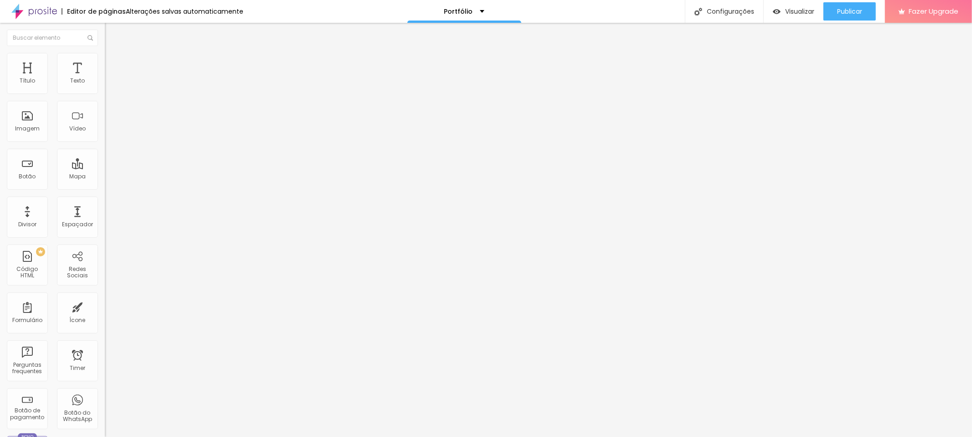
click at [105, 86] on input "https://youtu.be/RK2ciEE2RFI" at bounding box center [159, 81] width 109 height 9
paste input "https://youtu.be/f2Tk8mRM4N4"
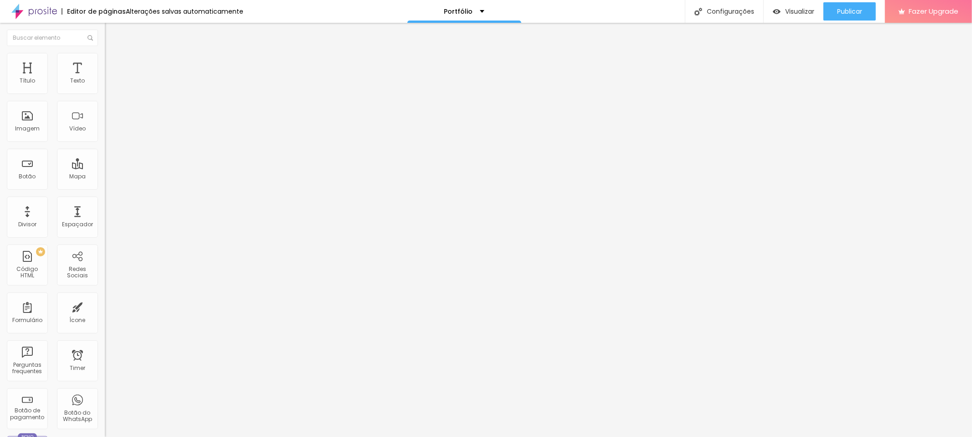
type input "https://youtu.be/f2Tk8mRM4N4"
click at [105, 171] on div at bounding box center [157, 171] width 105 height 0
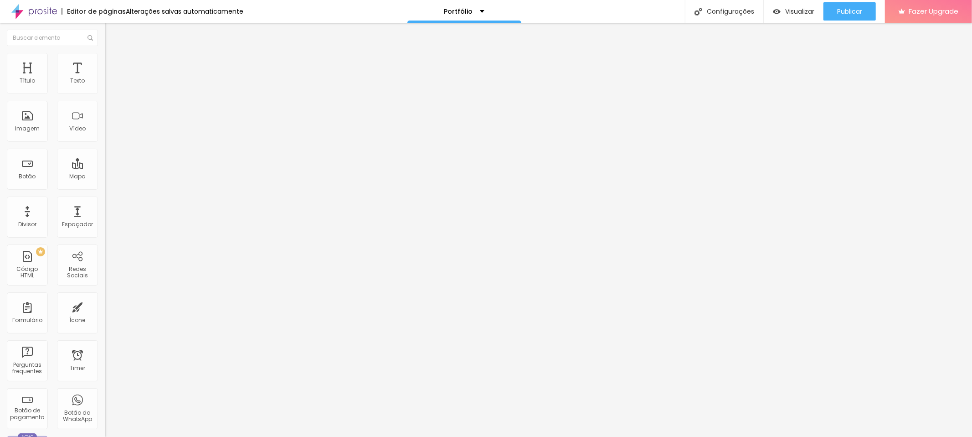
click at [105, 171] on div at bounding box center [157, 171] width 105 height 0
click at [852, 8] on span "Publicar" at bounding box center [849, 11] width 25 height 7
click at [105, 188] on input "https://" at bounding box center [159, 183] width 109 height 9
drag, startPoint x: 56, startPoint y: 190, endPoint x: 5, endPoint y: 190, distance: 51.0
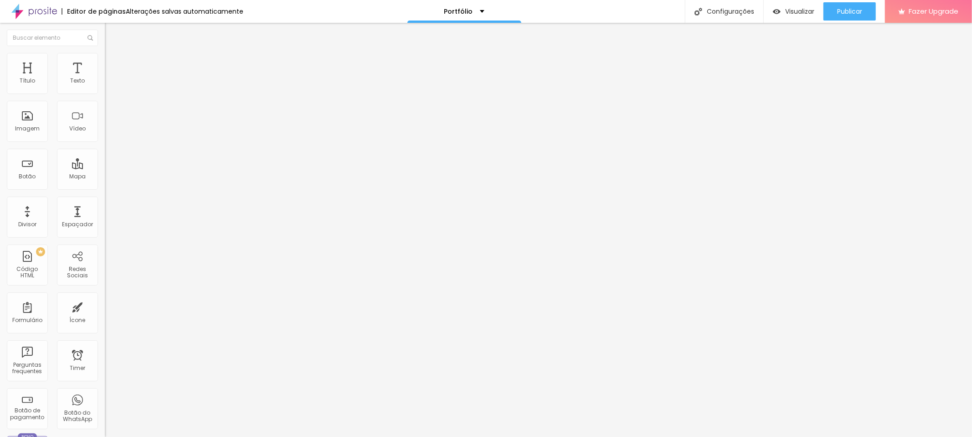
click at [105, 190] on div "Texto Fale comigo e descubra como! Alinhamento Tamanho Normal Pequeno Normal Gr…" at bounding box center [157, 137] width 105 height 133
paste input "https://wa.me/message/DTY3A5PSQTU6L1"
type input "https://wa.me/message/DTY3A5PSQTU6L1"
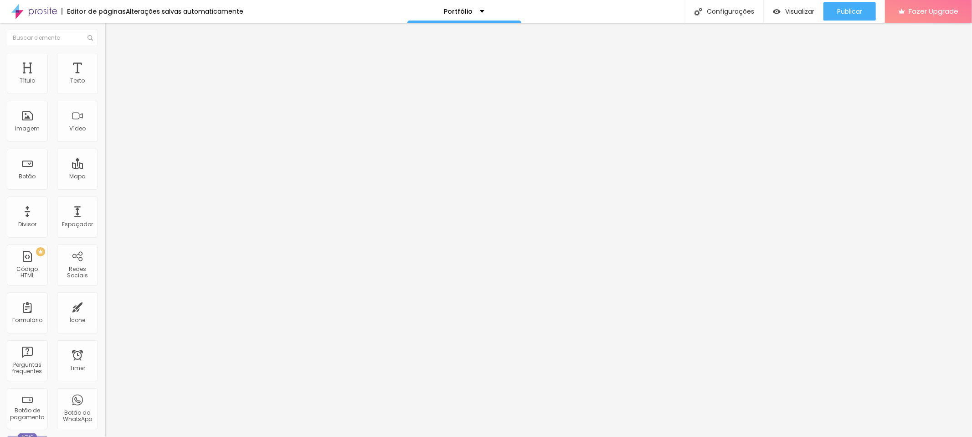
scroll to position [0, 0]
click at [105, 163] on img at bounding box center [107, 165] width 4 height 4
click at [105, 199] on div at bounding box center [157, 199] width 105 height 0
click at [848, 8] on span "Publicar" at bounding box center [849, 11] width 25 height 7
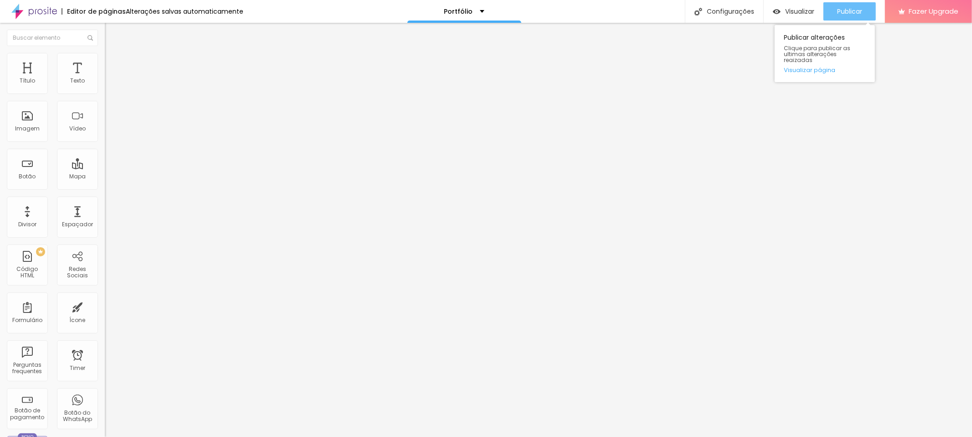
click at [854, 10] on span "Publicar" at bounding box center [849, 11] width 25 height 7
click at [798, 12] on span "Visualizar" at bounding box center [791, 11] width 29 height 7
click at [850, 1] on div "Publicar Publicar alterações Clique para publicar as ultimas alterações reaizad…" at bounding box center [849, 11] width 52 height 23
click at [851, 8] on span "Publicar" at bounding box center [849, 11] width 25 height 7
click at [841, 5] on div "Publicar" at bounding box center [849, 11] width 25 height 18
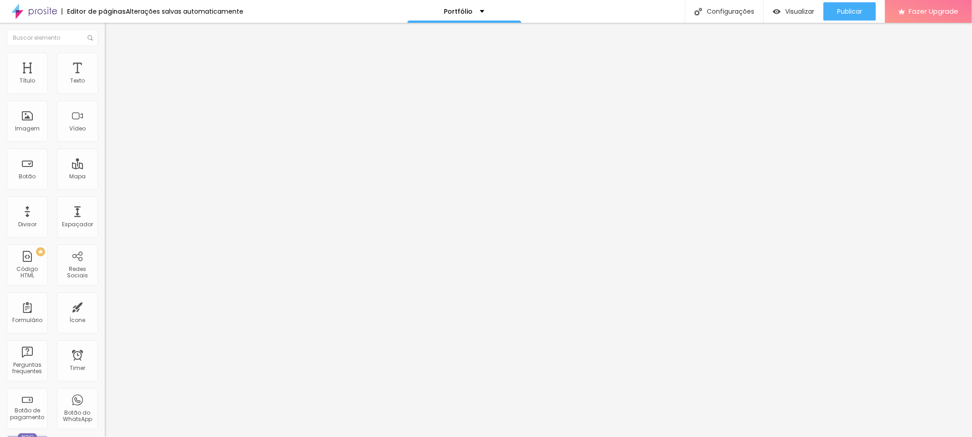
click at [105, 171] on div at bounding box center [157, 171] width 105 height 0
click at [850, 8] on span "Publicar" at bounding box center [849, 11] width 25 height 7
click at [800, 16] on div "Visualizar" at bounding box center [793, 11] width 41 height 18
